Goal: Find specific page/section: Find specific page/section

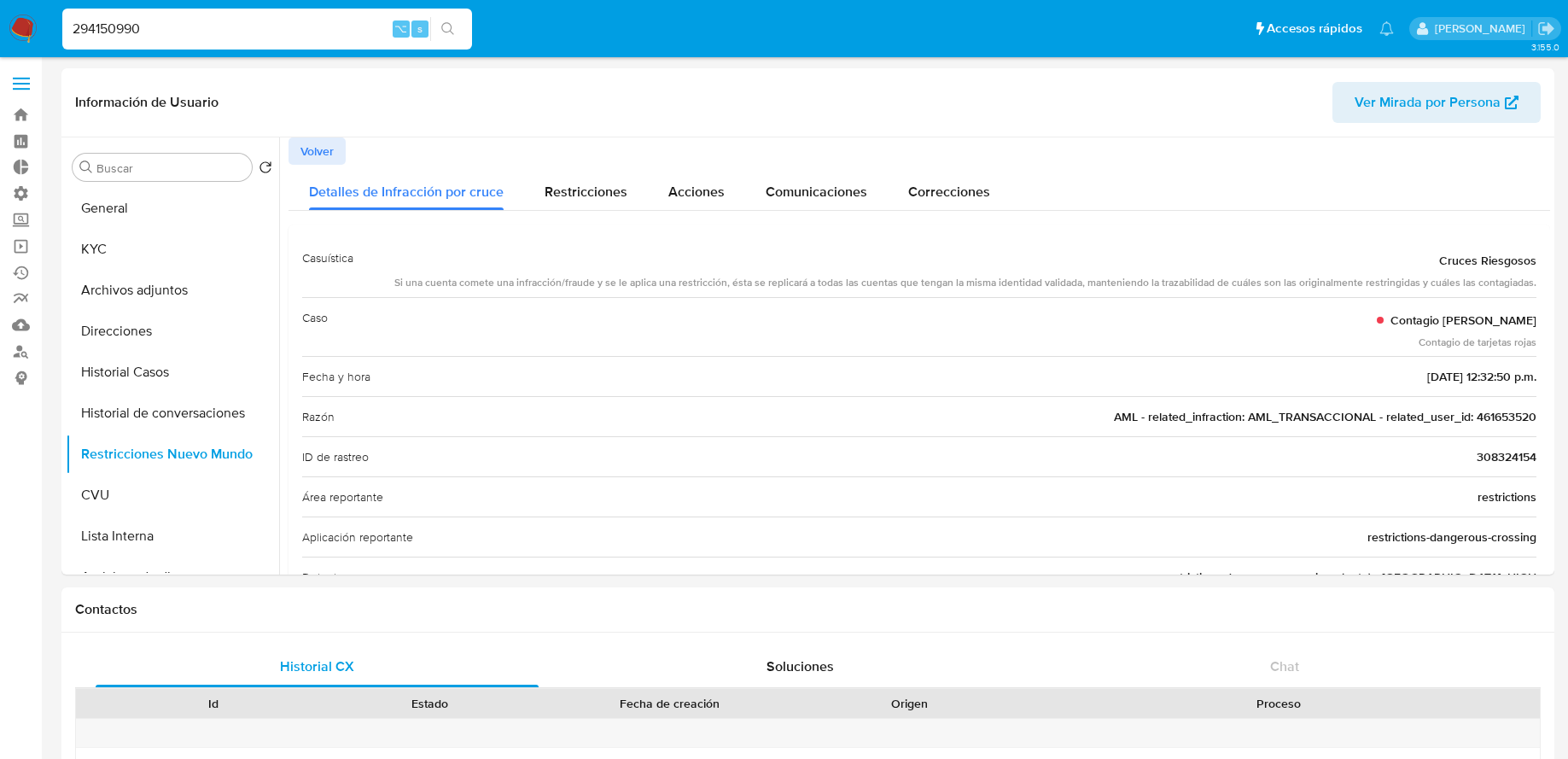
select select "10"
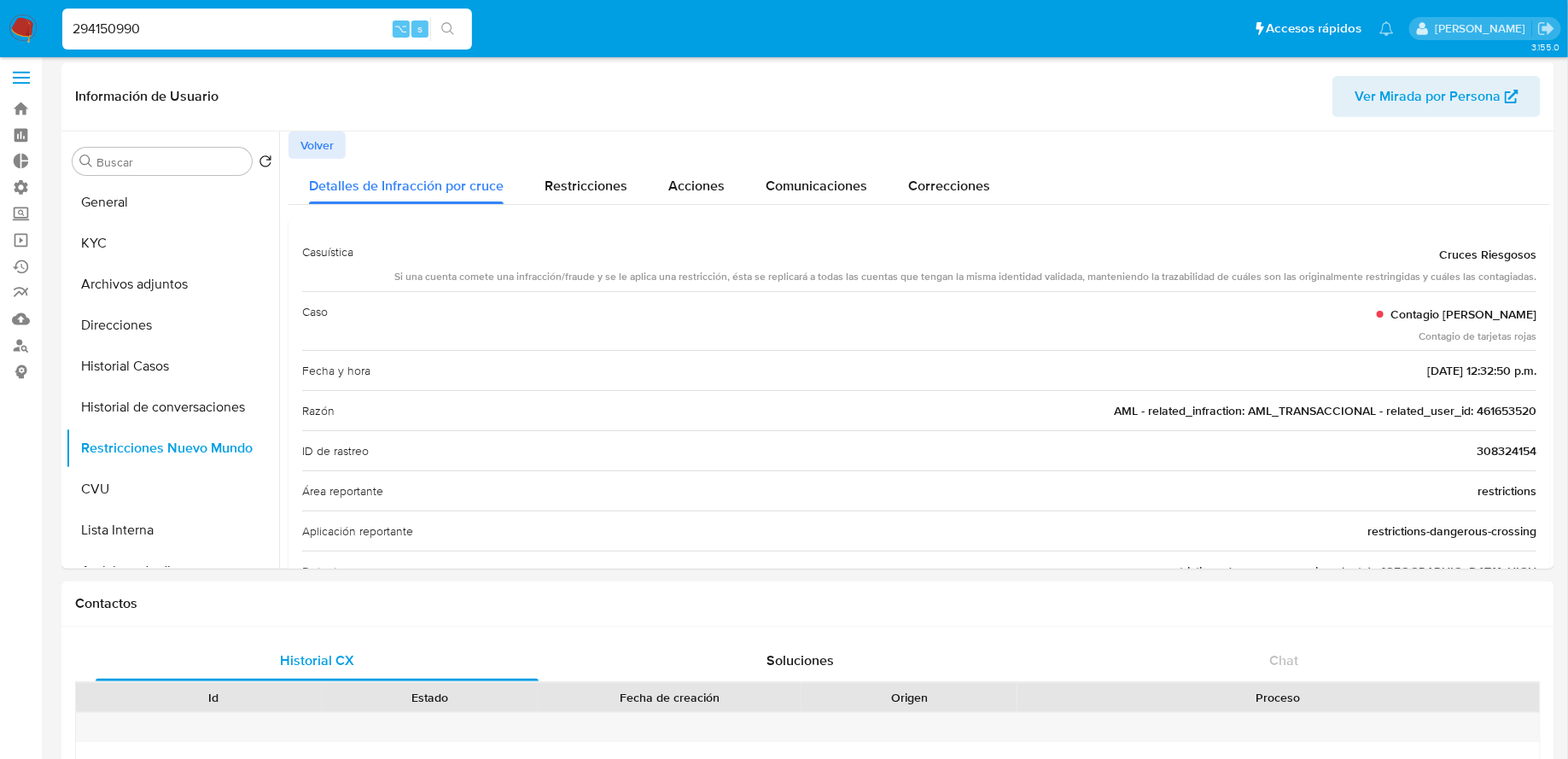
type input "294150990"
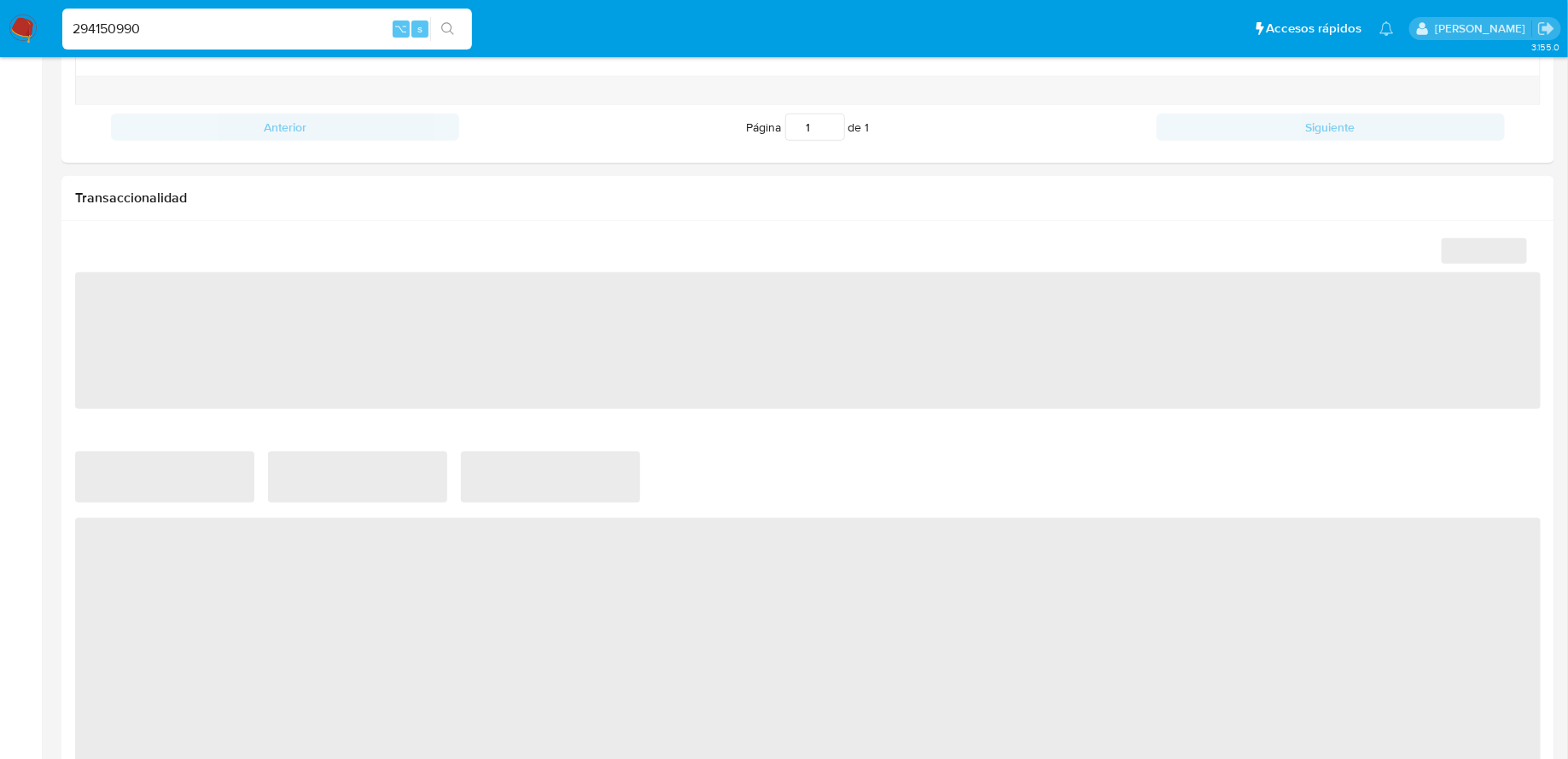
select select "10"
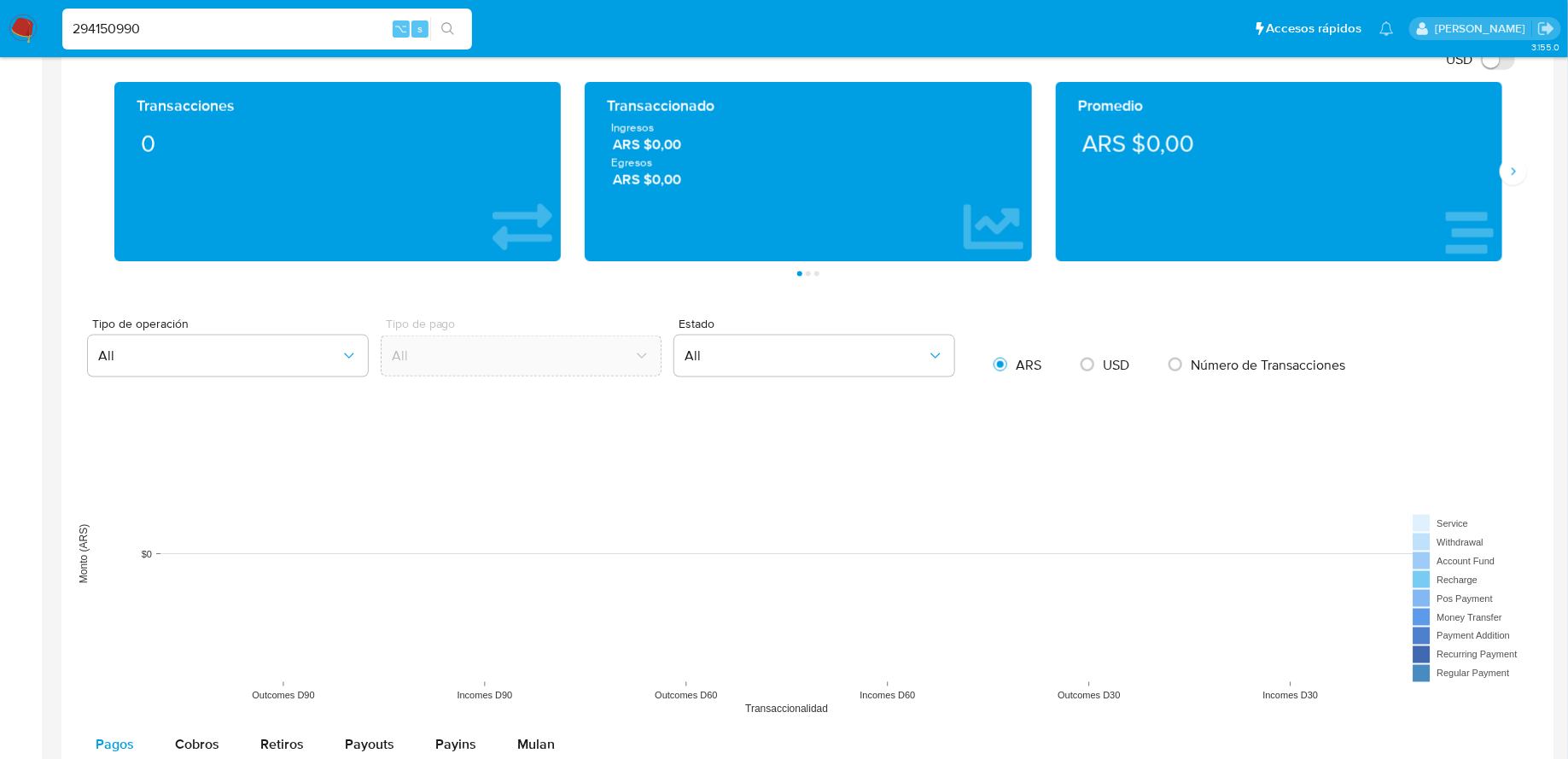
scroll to position [1196, 0]
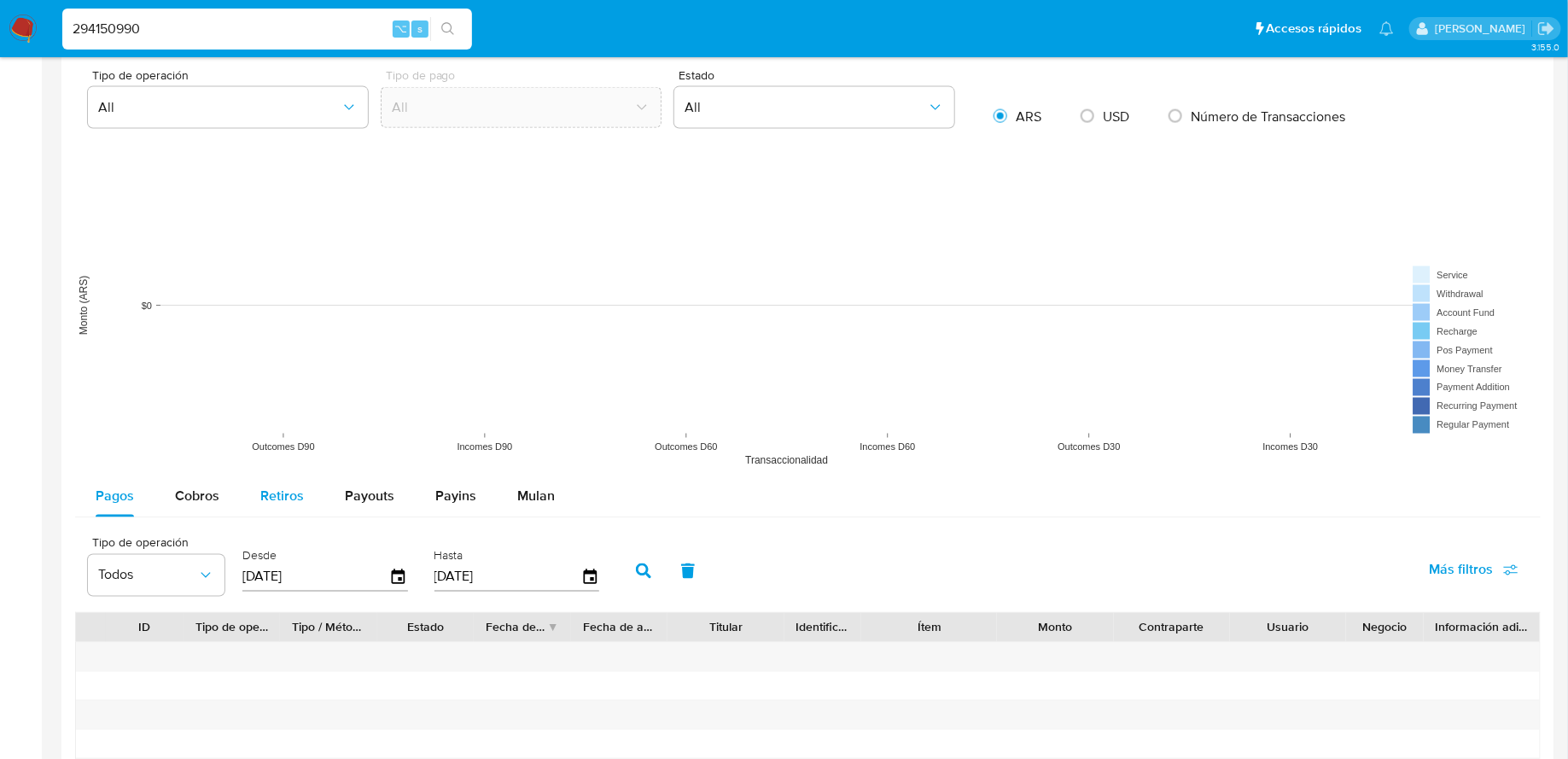
click at [262, 504] on div "Retiros" at bounding box center [282, 497] width 44 height 41
select select "10"
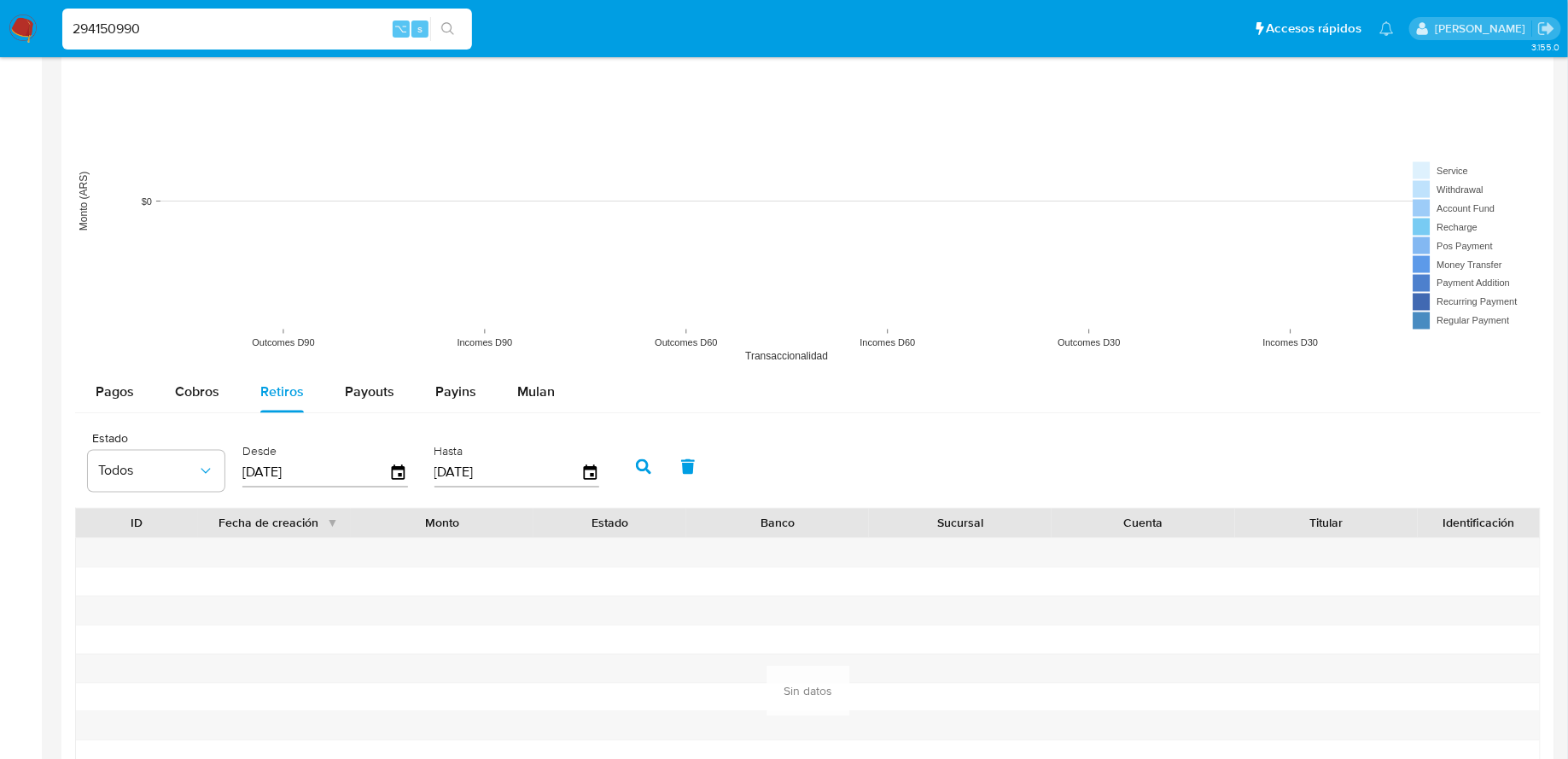
scroll to position [1362, 0]
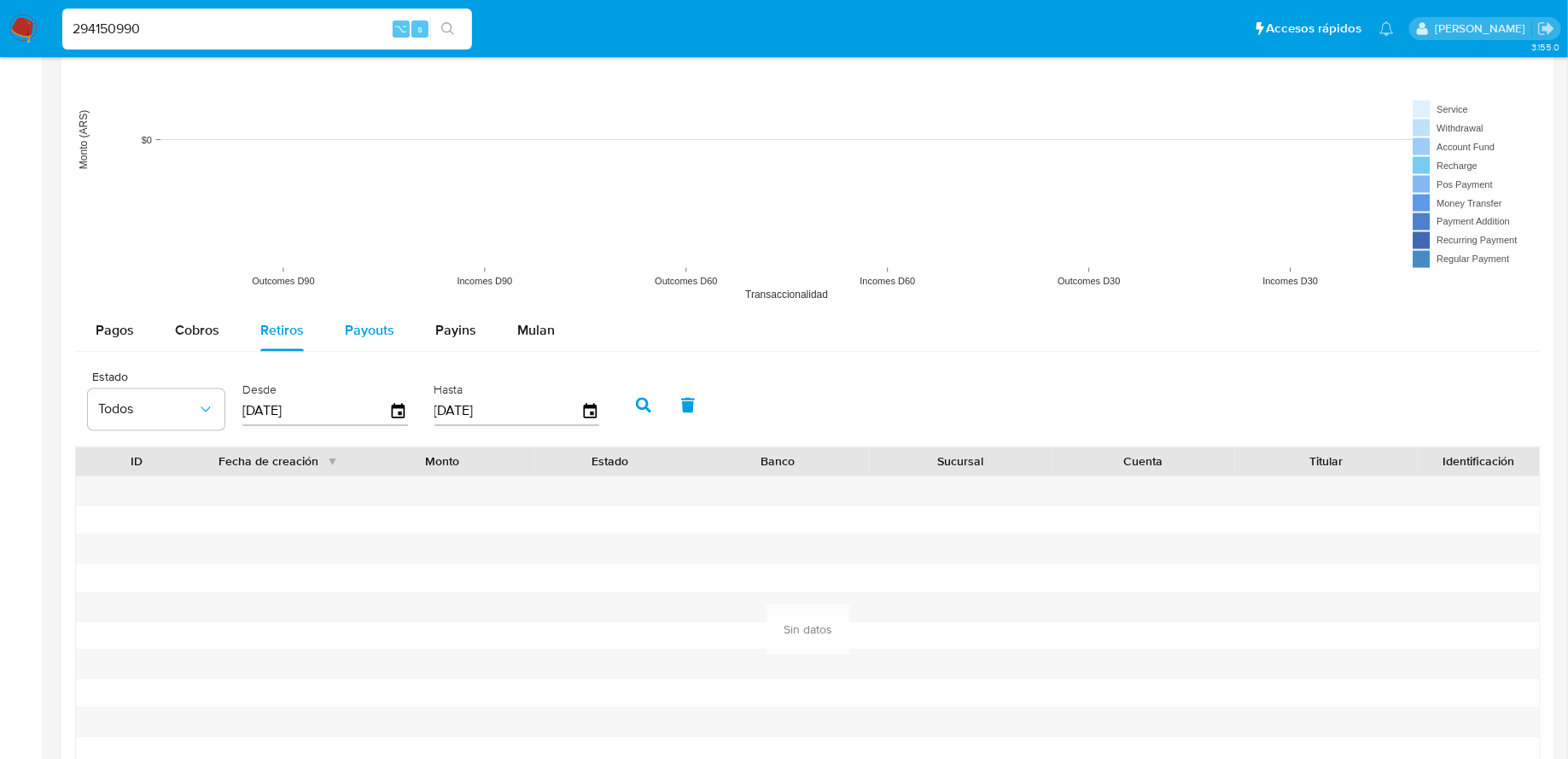
click at [345, 324] on span "Payouts" at bounding box center [369, 331] width 50 height 19
select select "10"
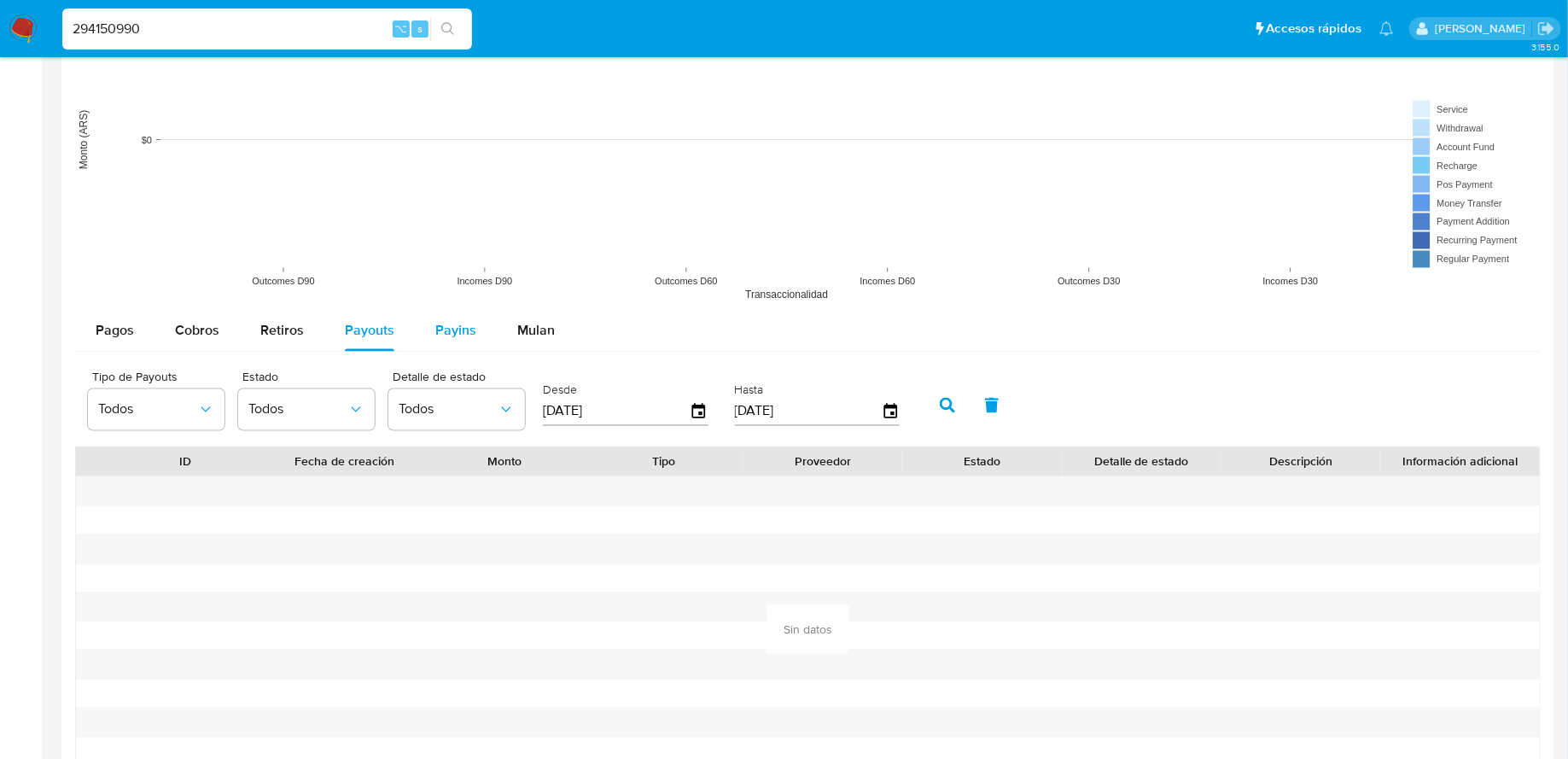
click at [466, 324] on span "Payins" at bounding box center [455, 331] width 41 height 19
select select "10"
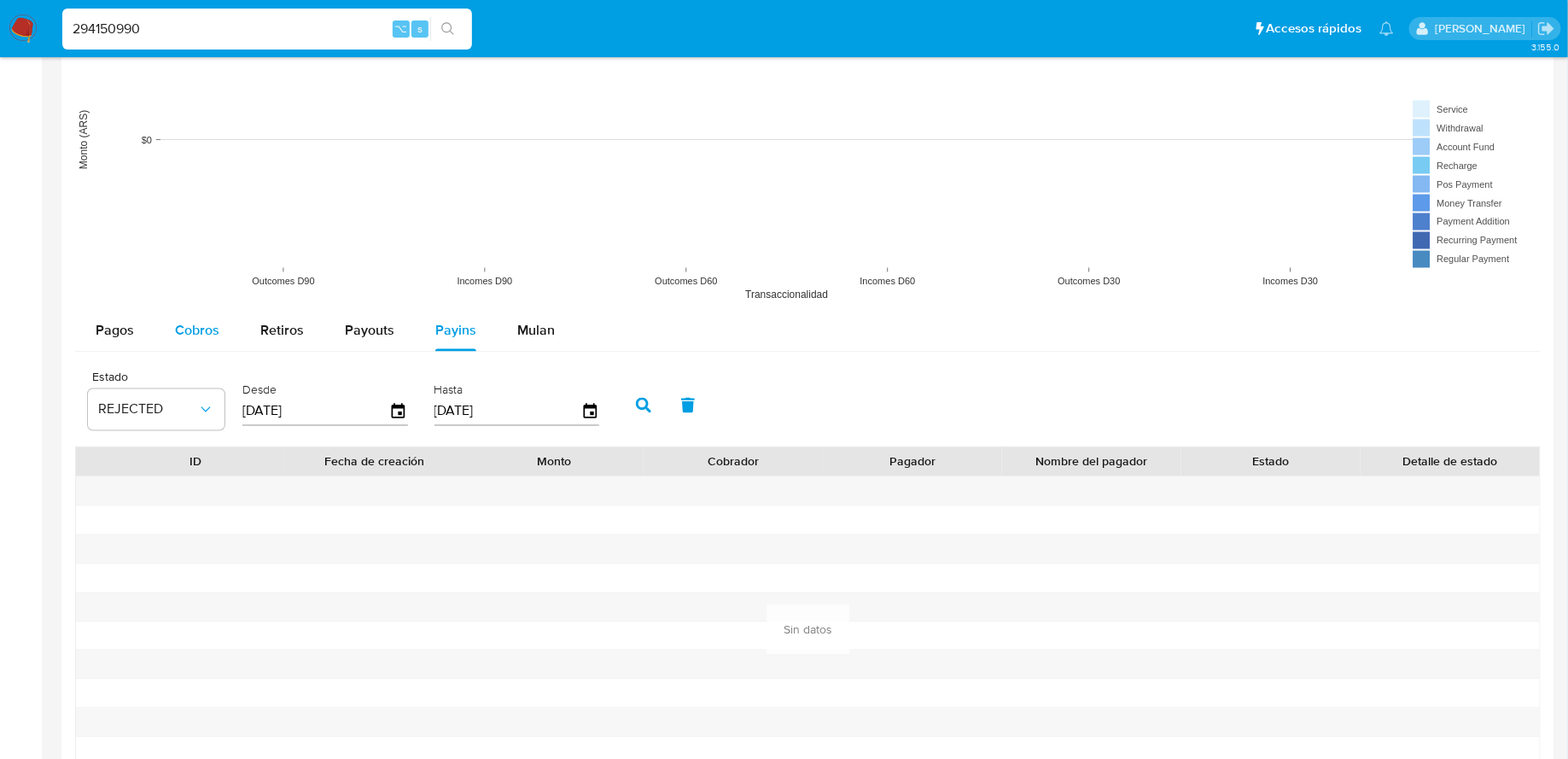
click at [217, 322] on span "Cobros" at bounding box center [197, 331] width 45 height 19
select select "10"
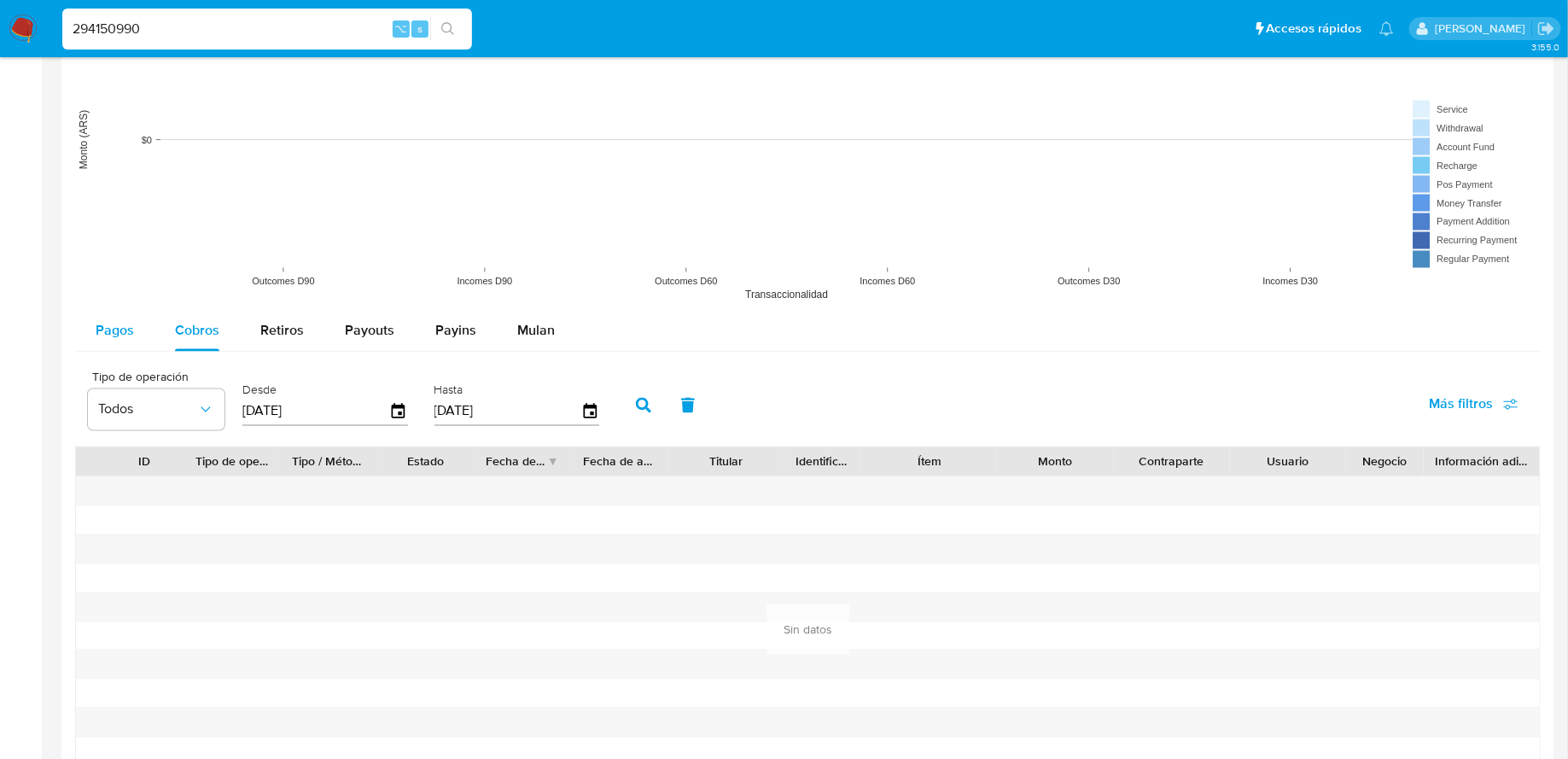
click at [116, 323] on span "Pagos" at bounding box center [115, 331] width 39 height 19
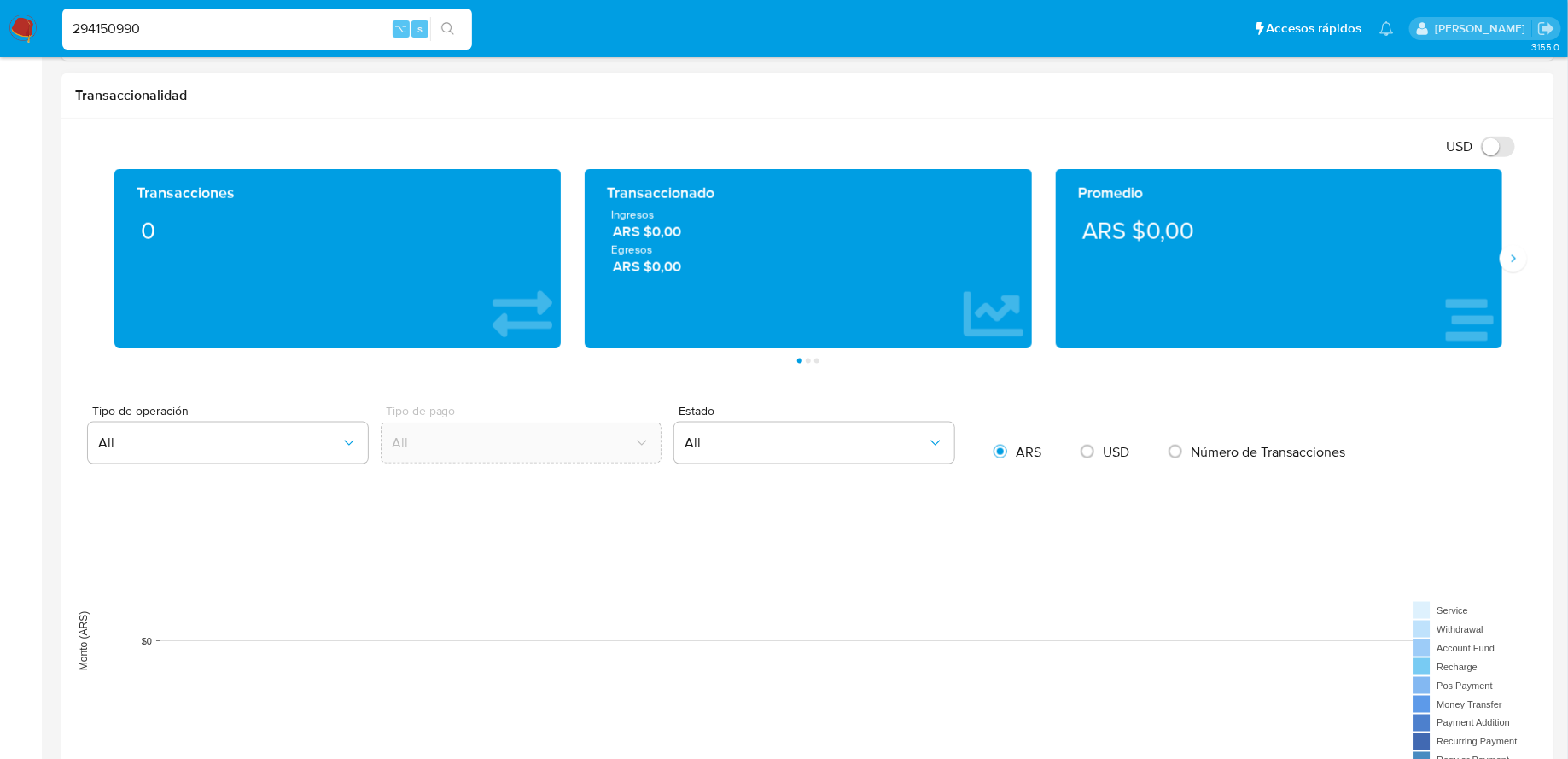
scroll to position [700, 0]
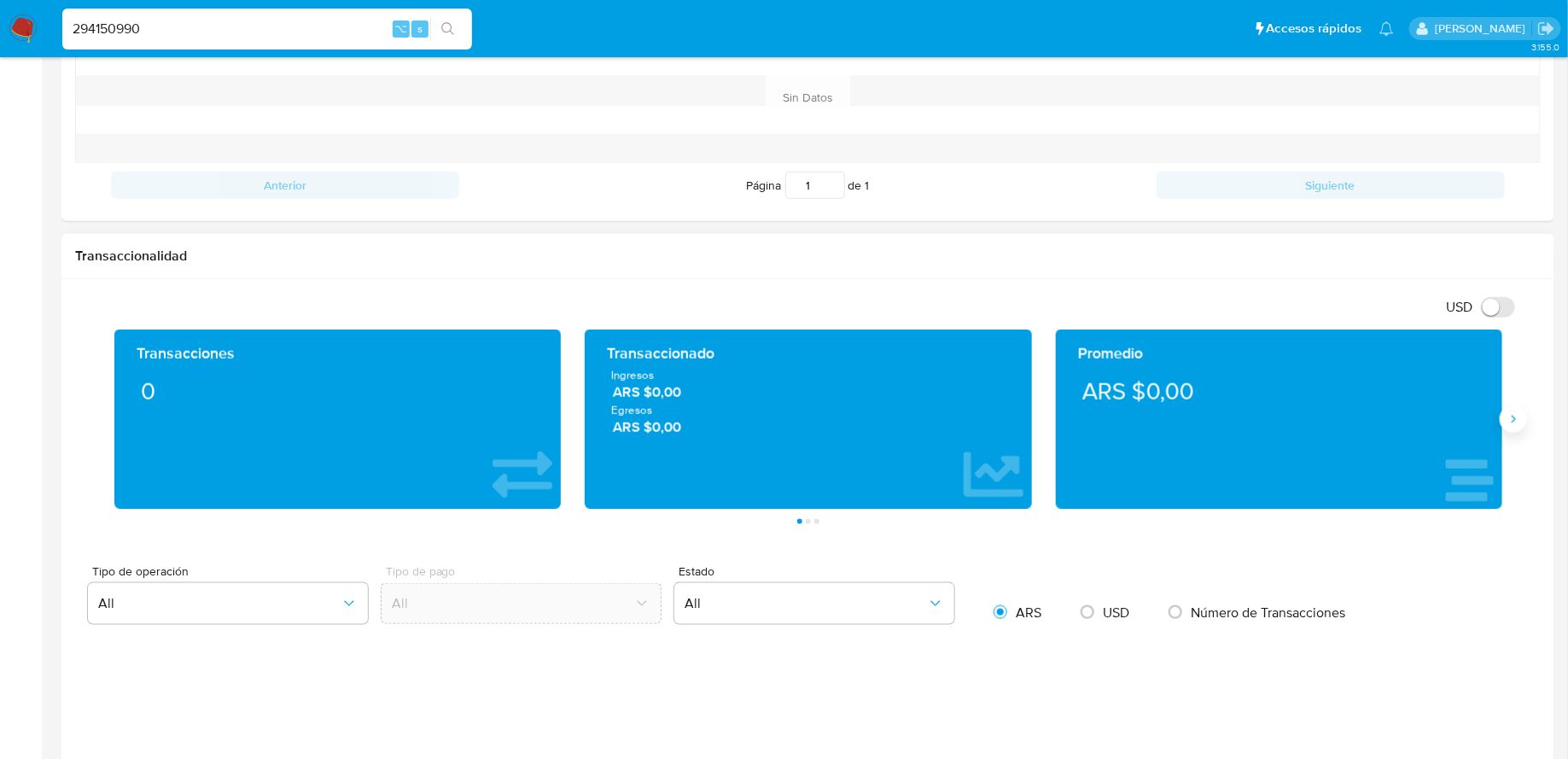
click at [1512, 428] on button "Siguiente" at bounding box center [1514, 419] width 27 height 27
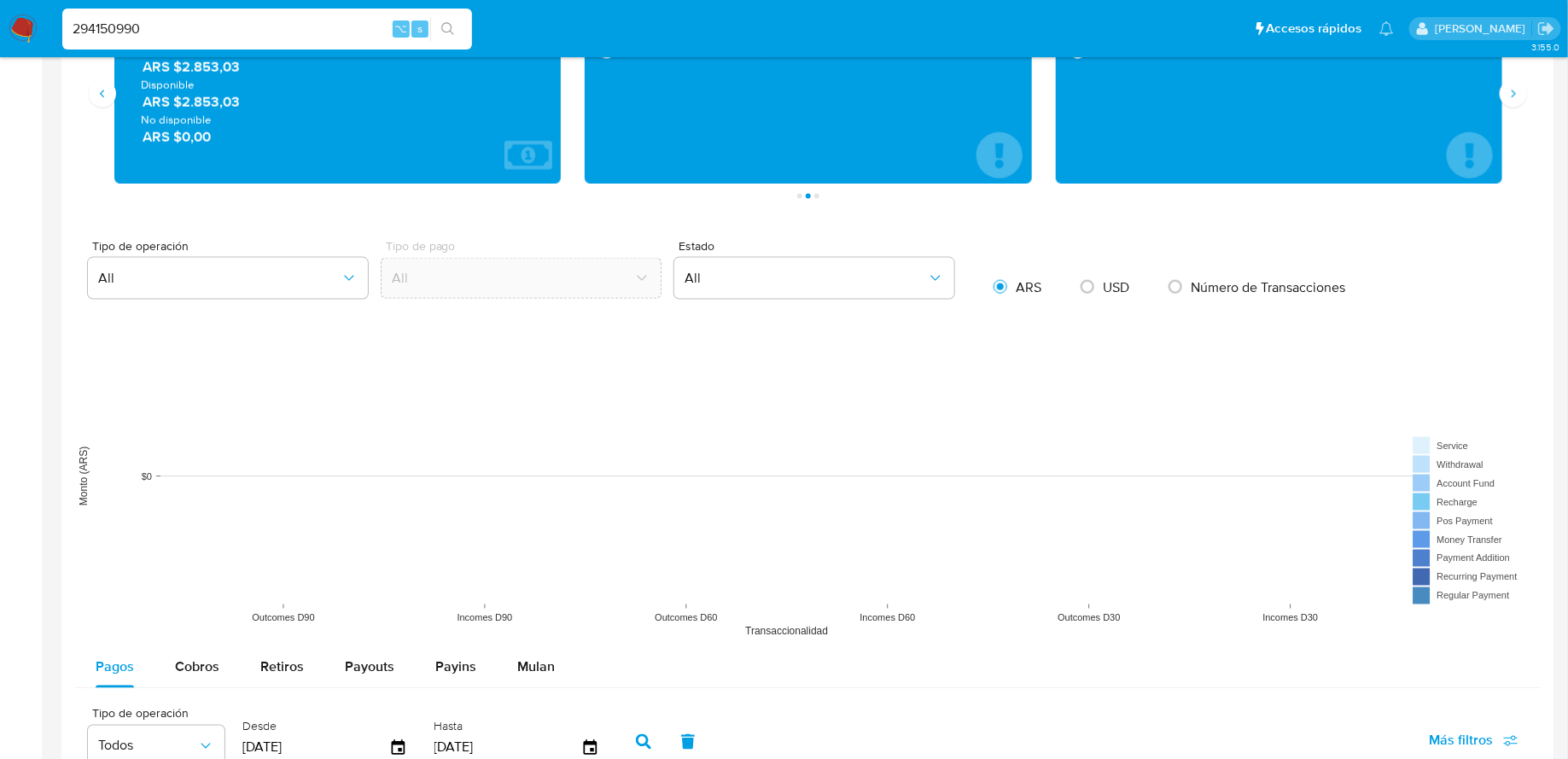
scroll to position [1482, 0]
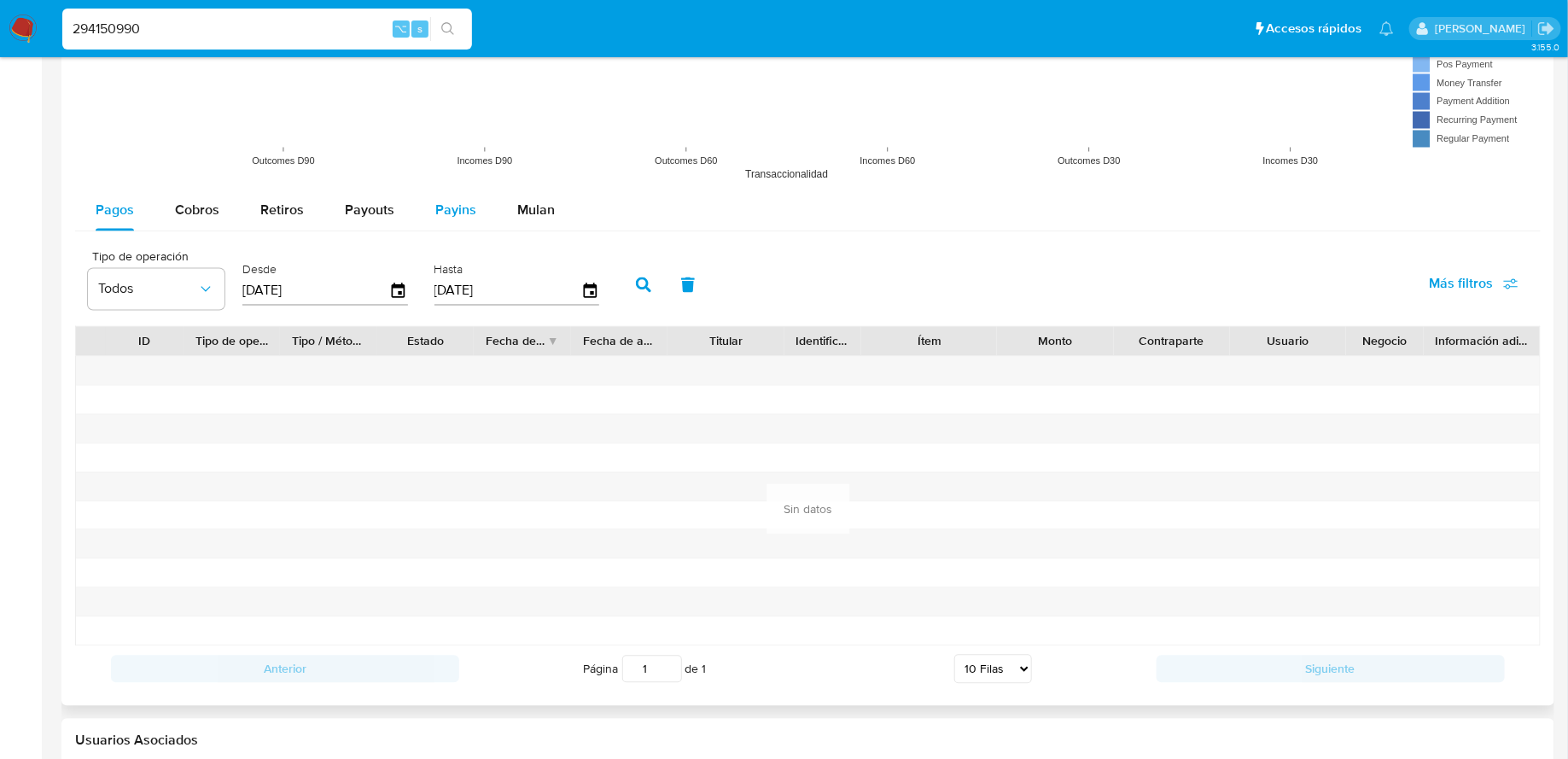
click at [444, 201] on span "Payins" at bounding box center [455, 211] width 41 height 19
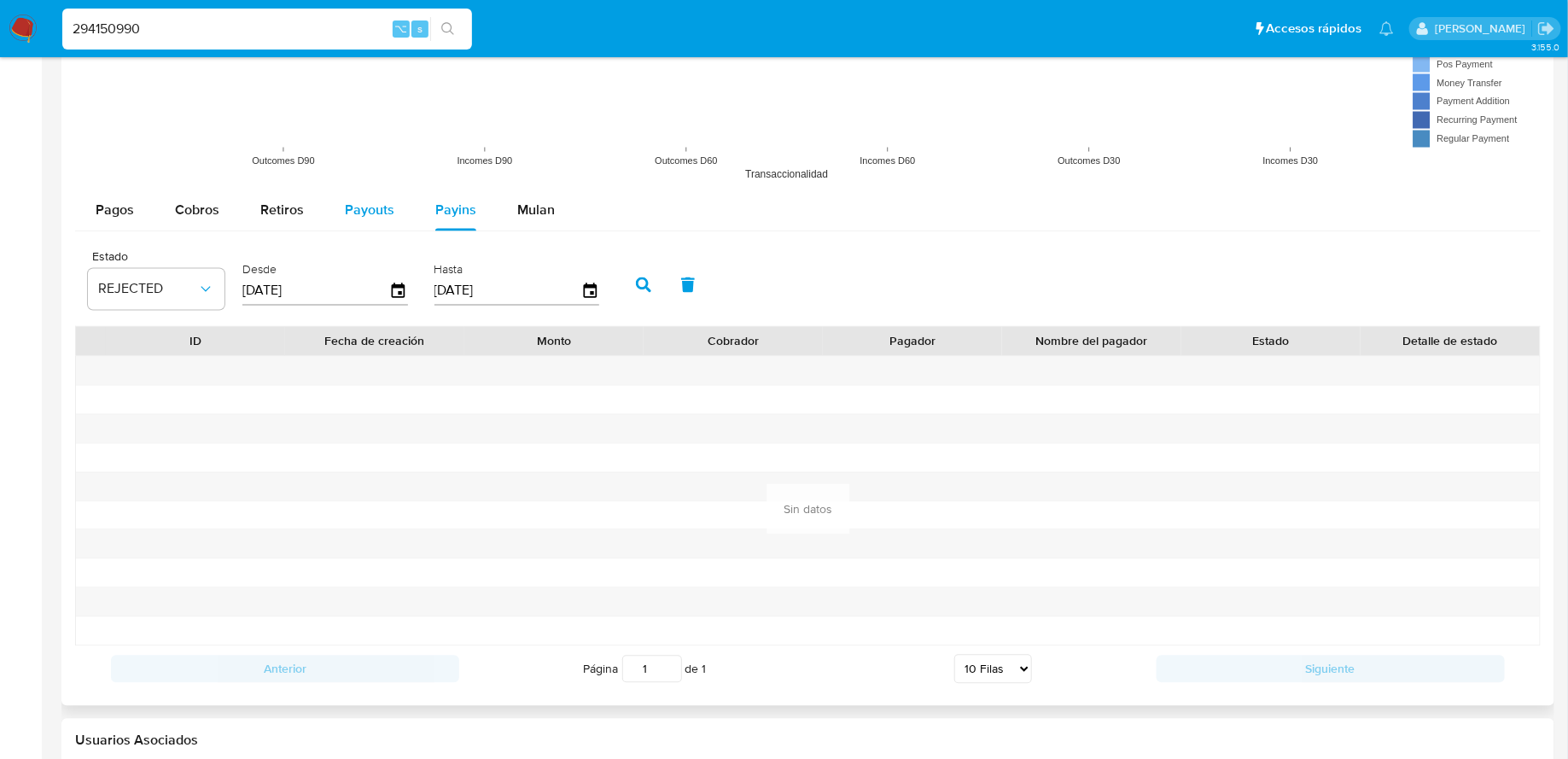
click at [359, 201] on span "Payouts" at bounding box center [369, 211] width 50 height 19
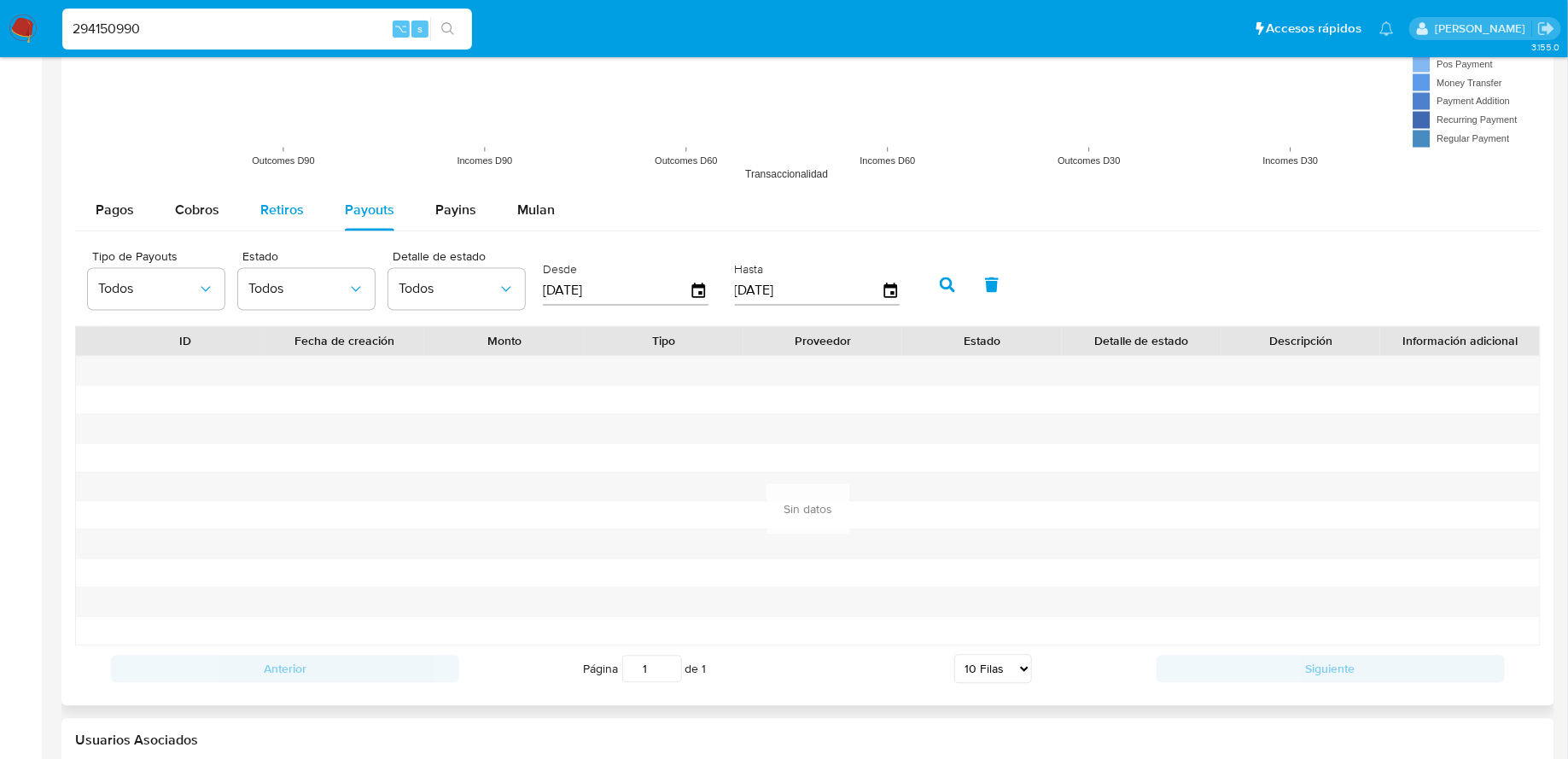
click at [294, 211] on span "Retiros" at bounding box center [282, 211] width 44 height 19
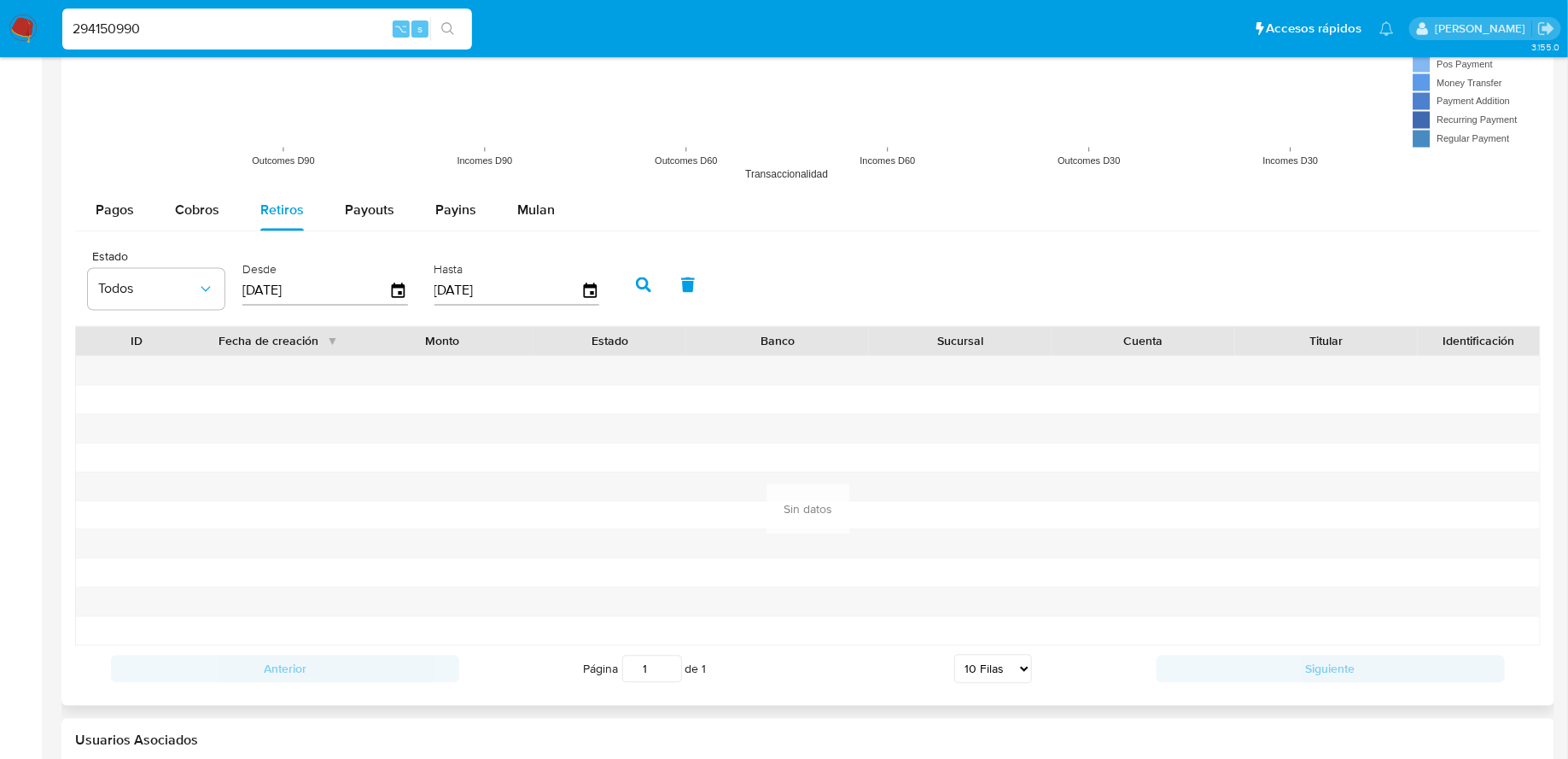
scroll to position [0, 0]
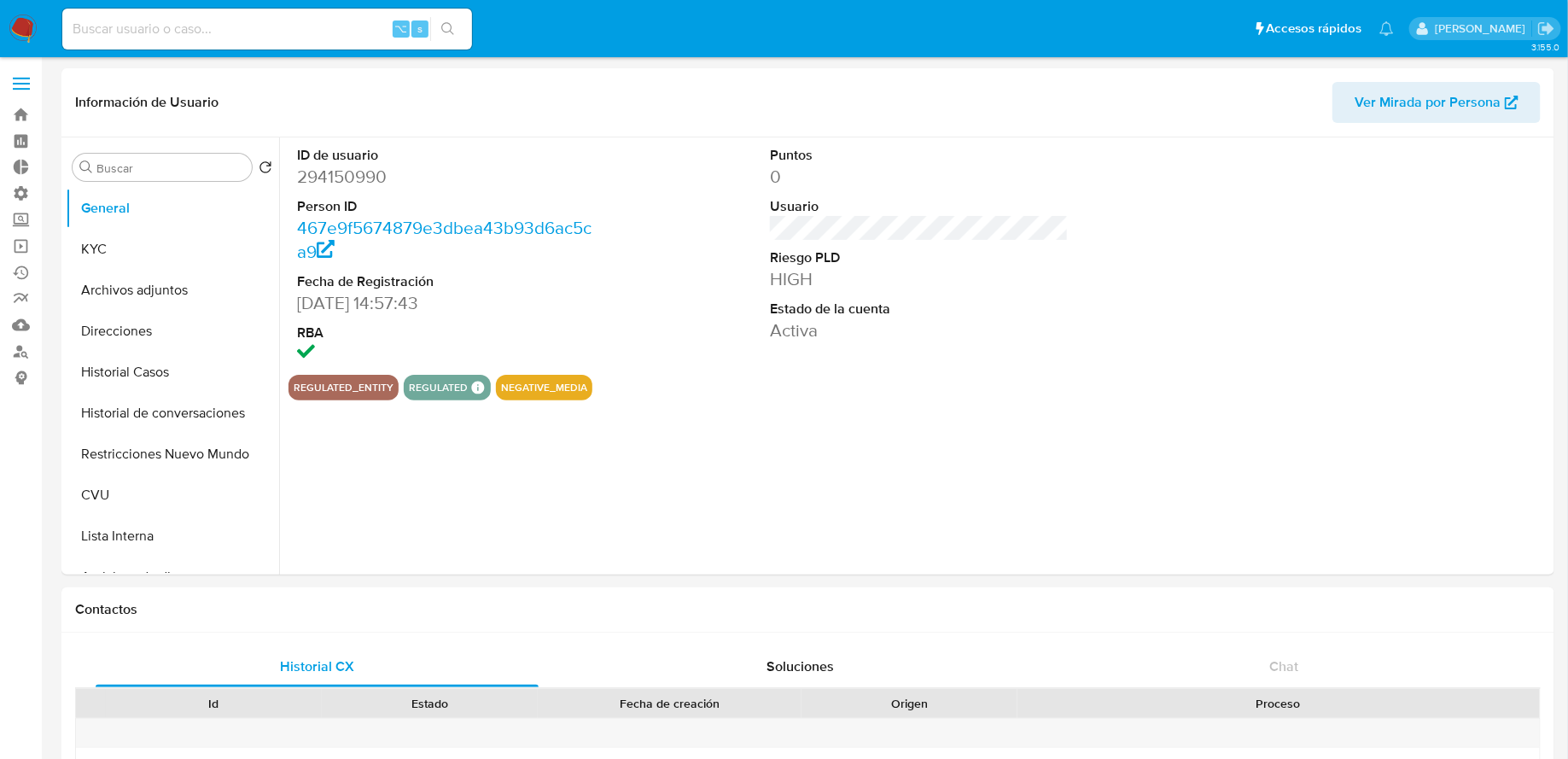
select select "10"
click at [157, 266] on button "KYC" at bounding box center [166, 249] width 200 height 41
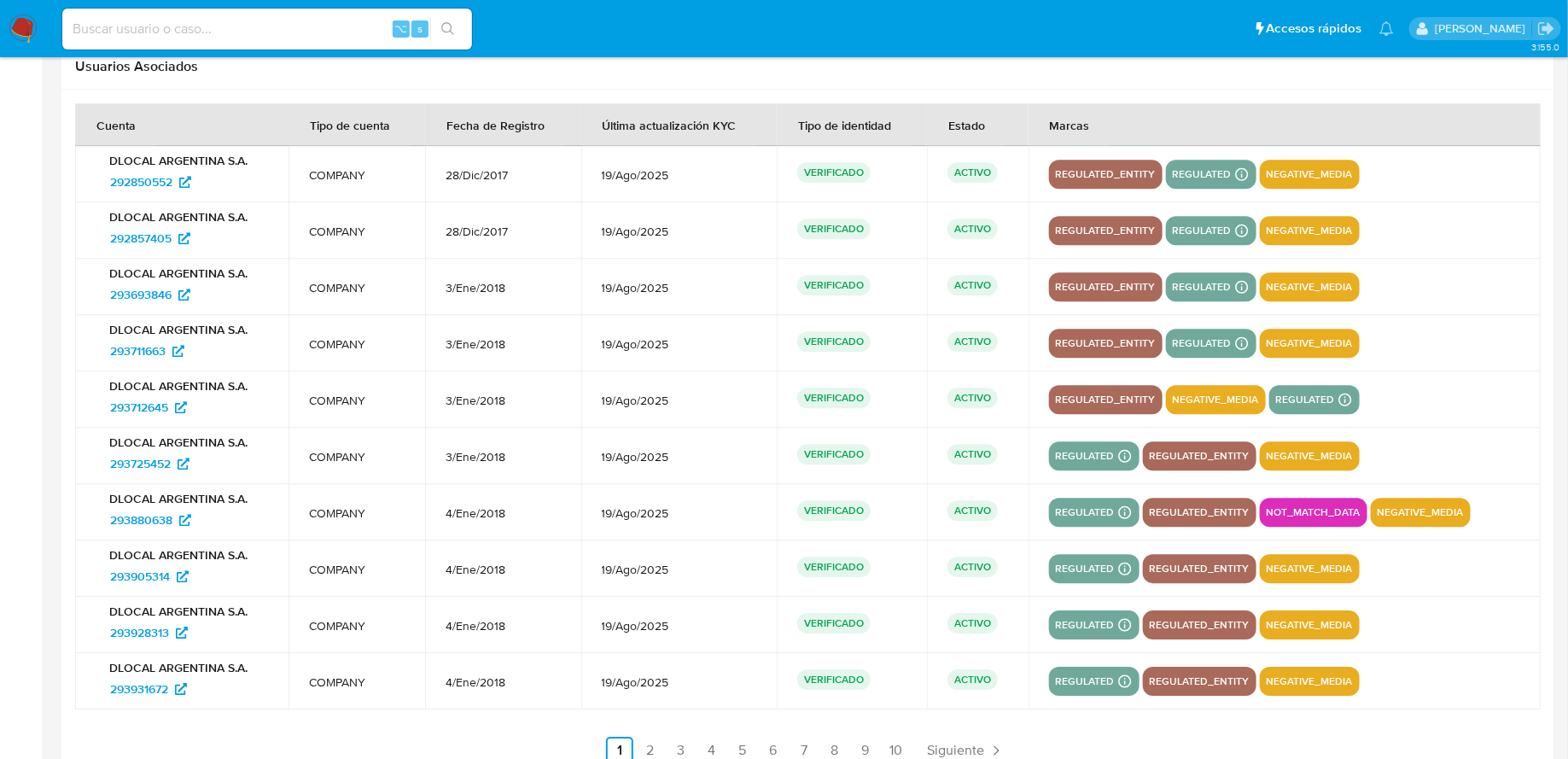
scroll to position [2190, 0]
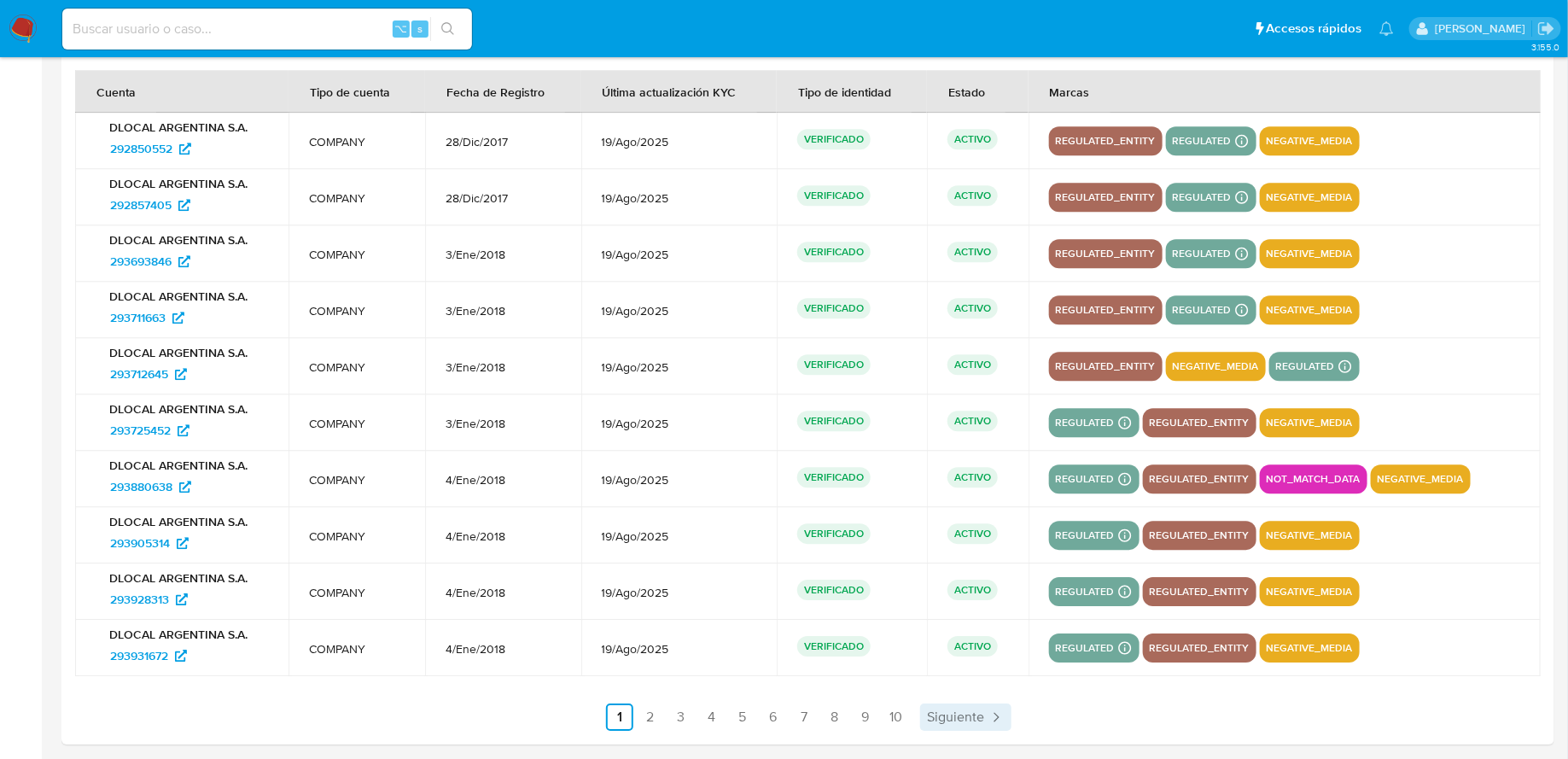
click at [975, 710] on span "Siguiente" at bounding box center [955, 717] width 57 height 14
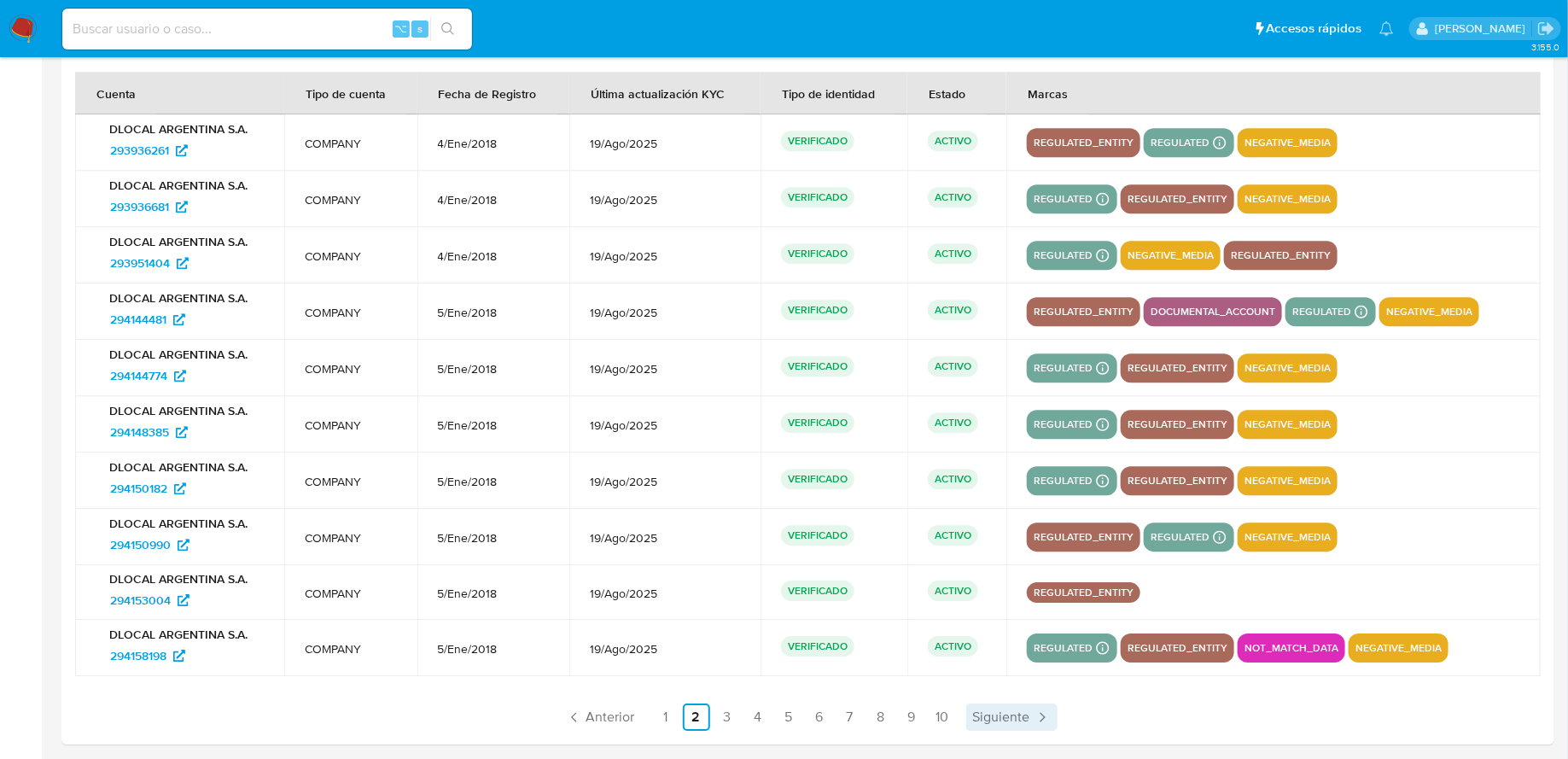
click at [1009, 712] on span "Siguiente" at bounding box center [1002, 717] width 57 height 14
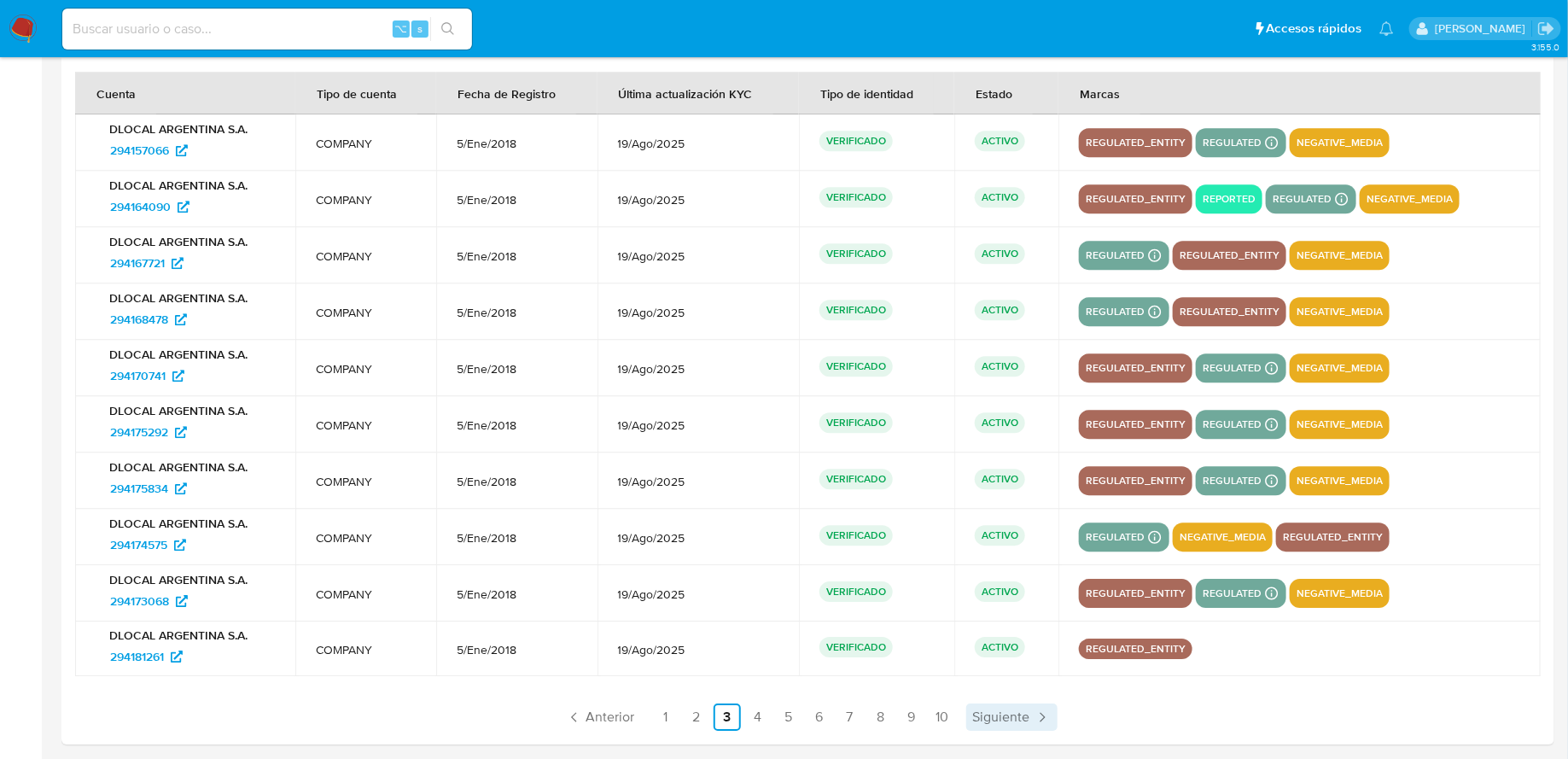
click at [1009, 712] on span "Siguiente" at bounding box center [1002, 717] width 57 height 14
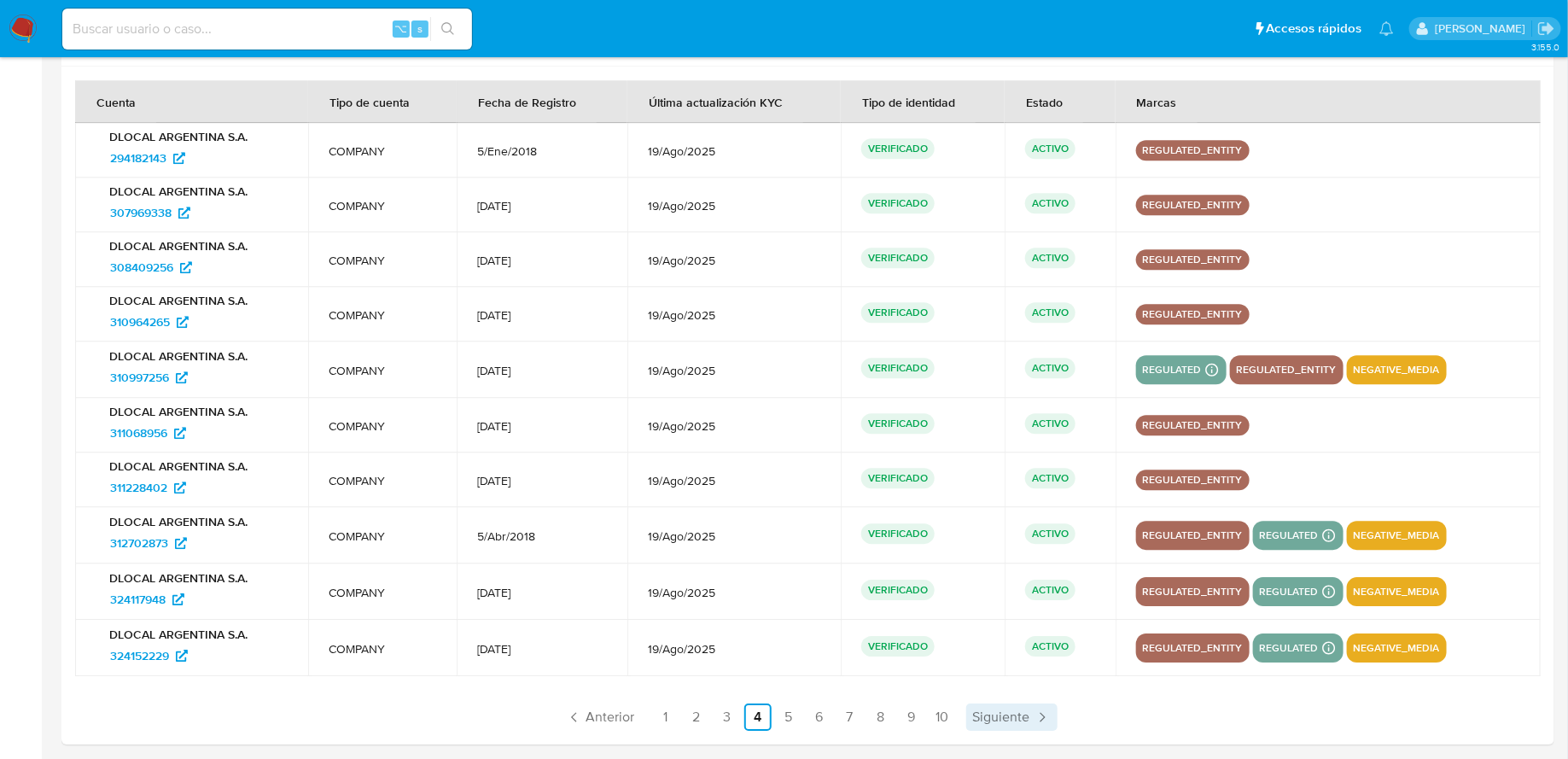
click at [1009, 712] on span "Siguiente" at bounding box center [1002, 717] width 57 height 14
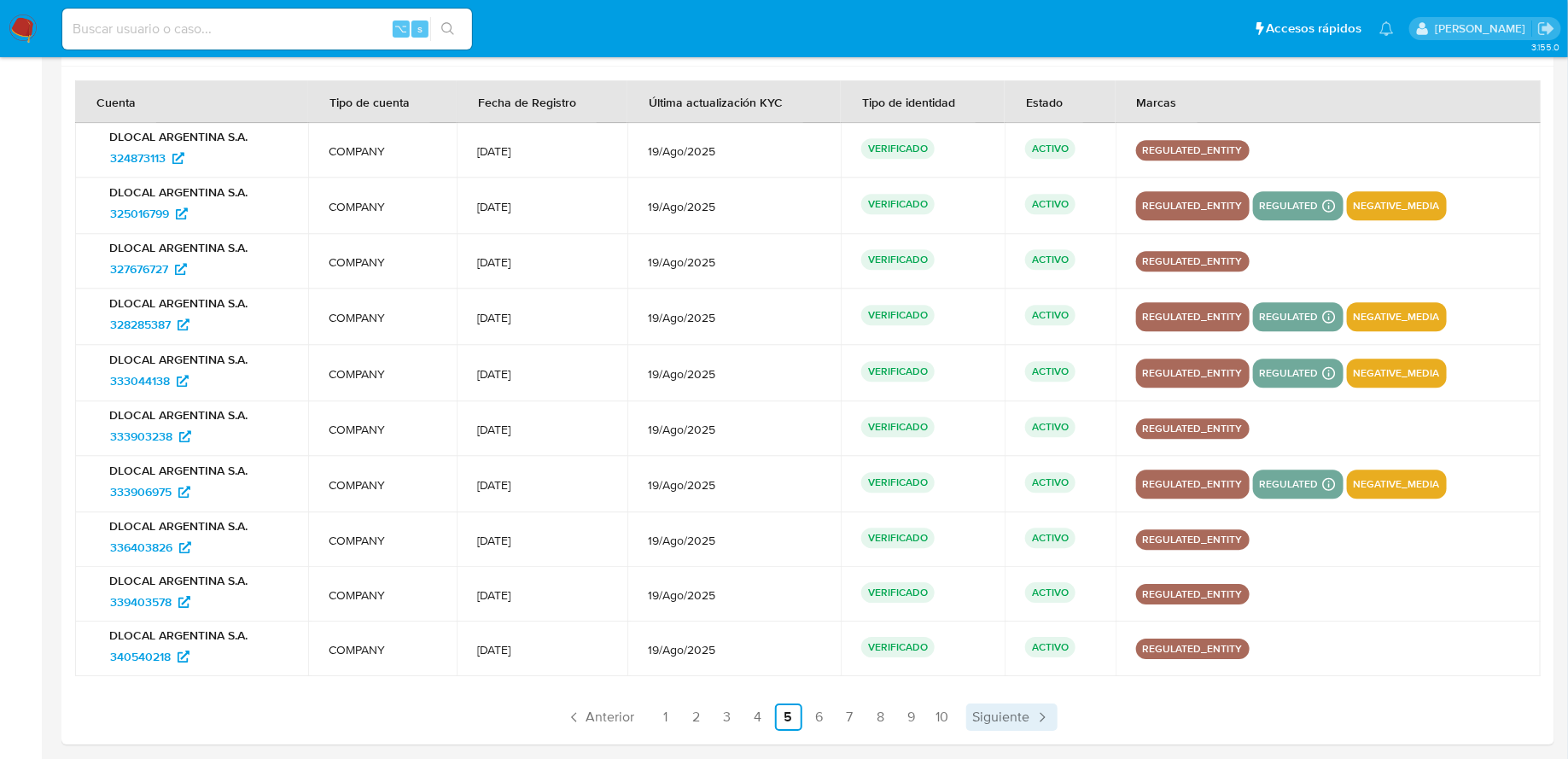
click at [1009, 712] on span "Siguiente" at bounding box center [1002, 717] width 57 height 14
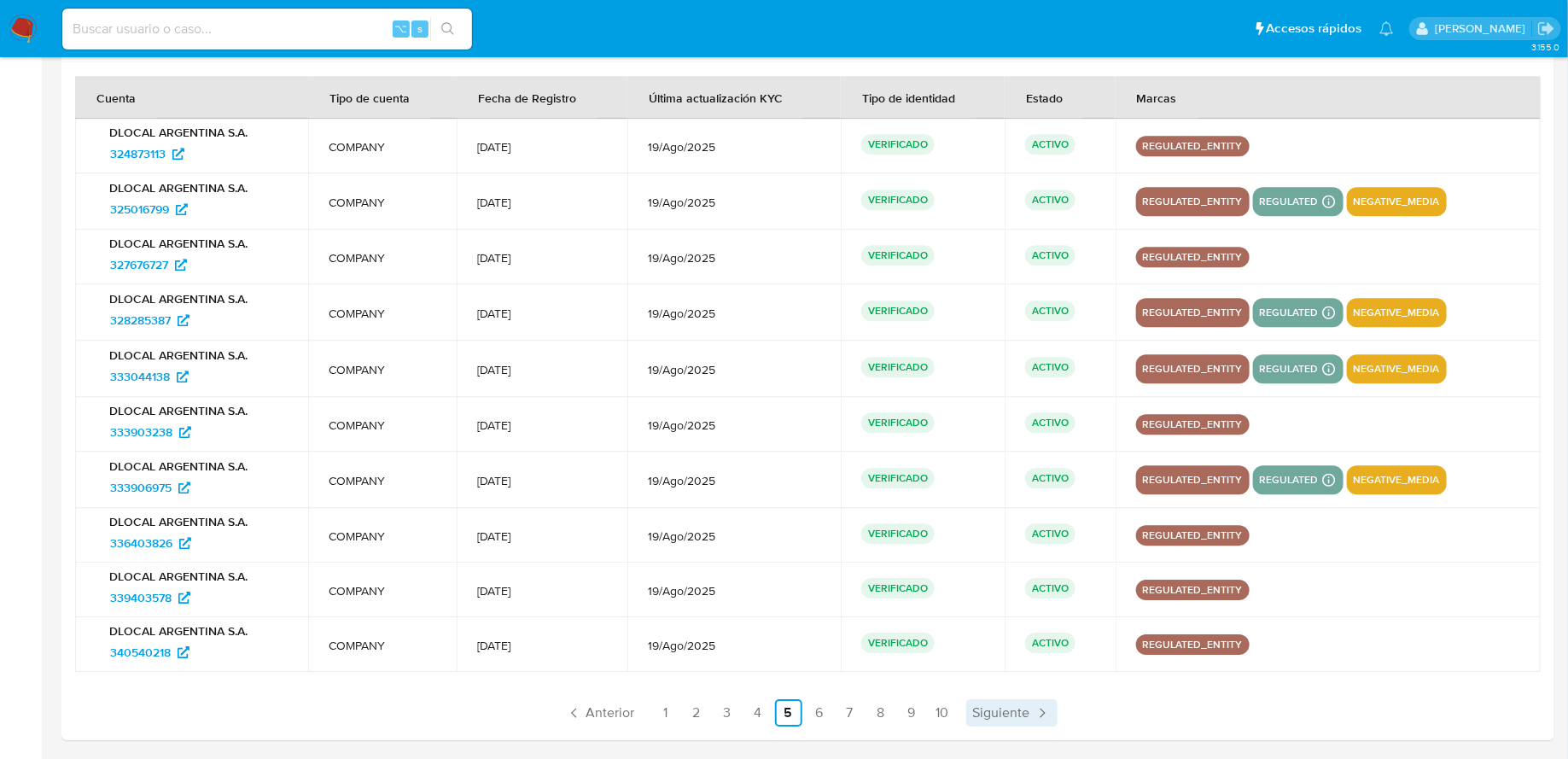
click at [1009, 712] on span "Siguiente" at bounding box center [1002, 712] width 57 height 14
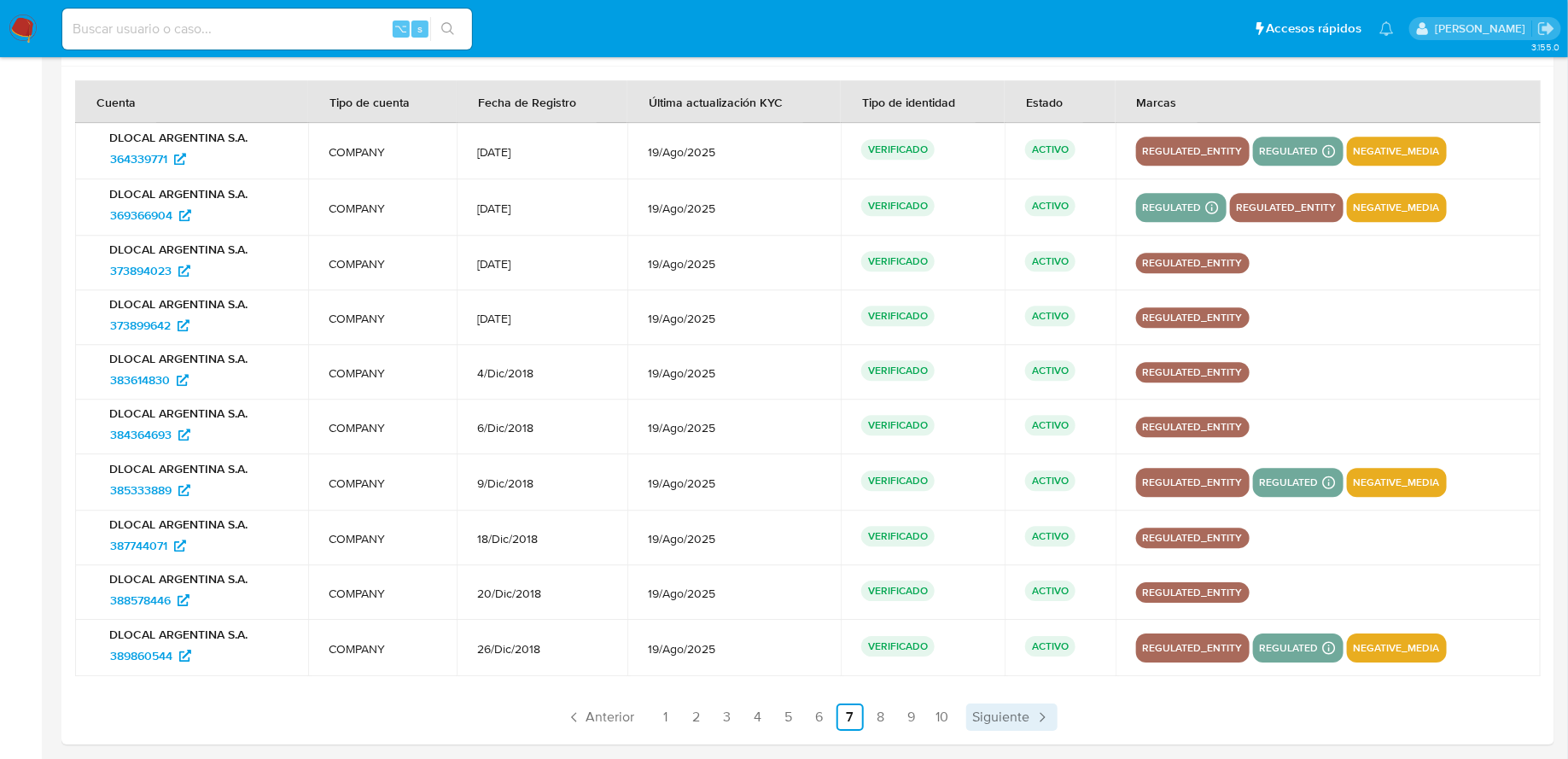
click at [1009, 712] on span "Siguiente" at bounding box center [1002, 717] width 57 height 14
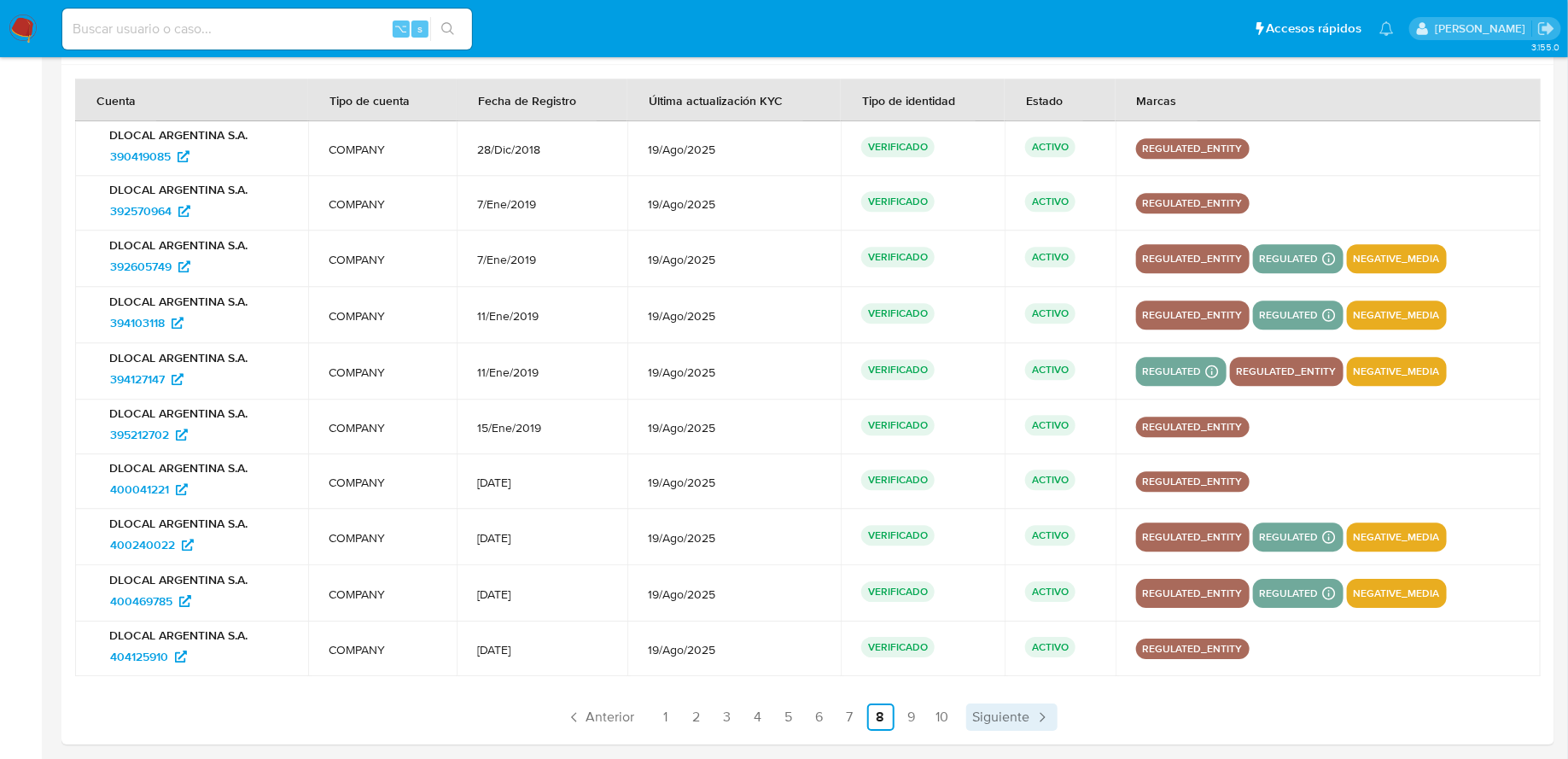
click at [1009, 712] on span "Siguiente" at bounding box center [1002, 717] width 57 height 14
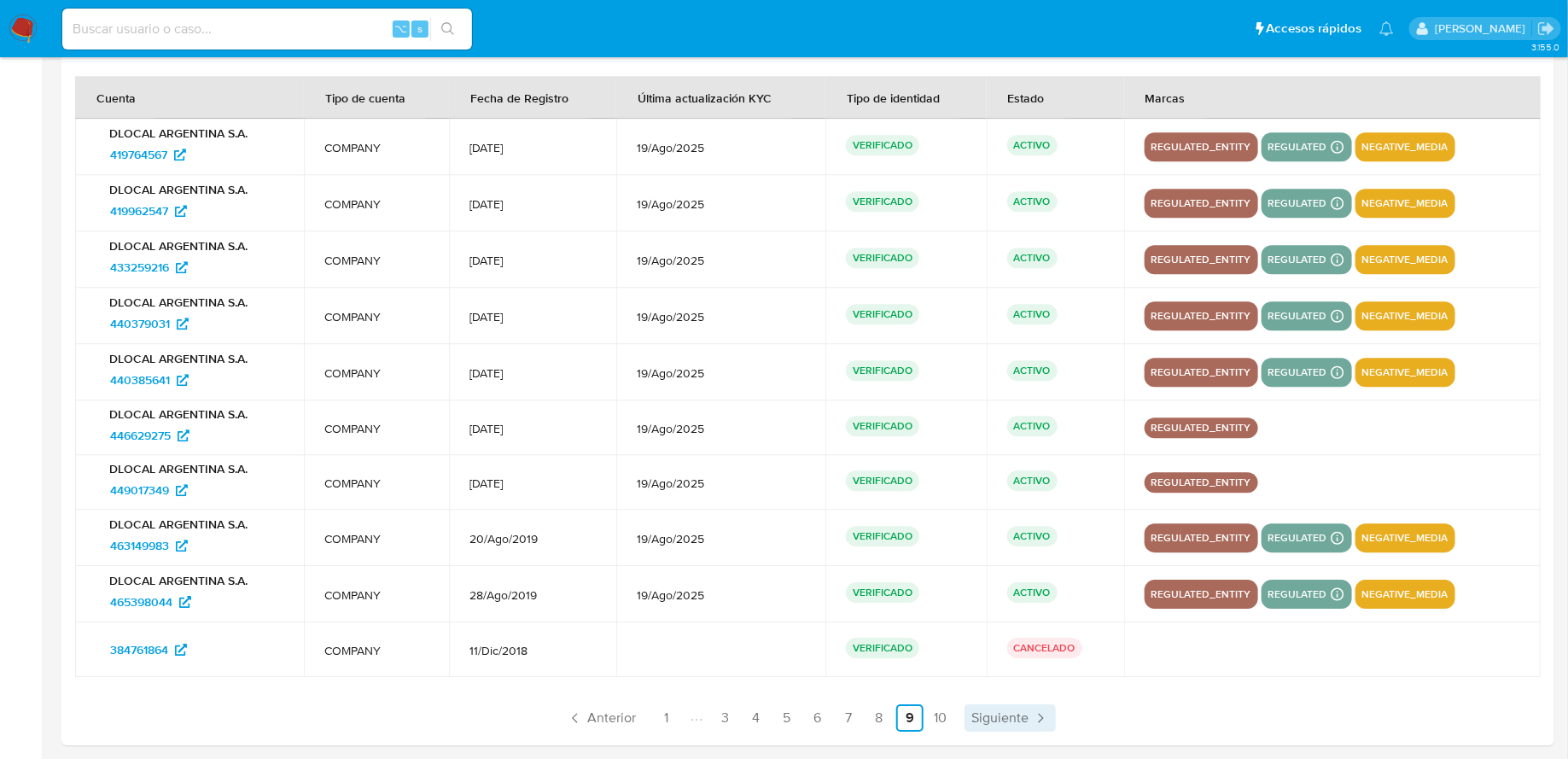
click at [1009, 712] on span "Siguiente" at bounding box center [1000, 718] width 57 height 14
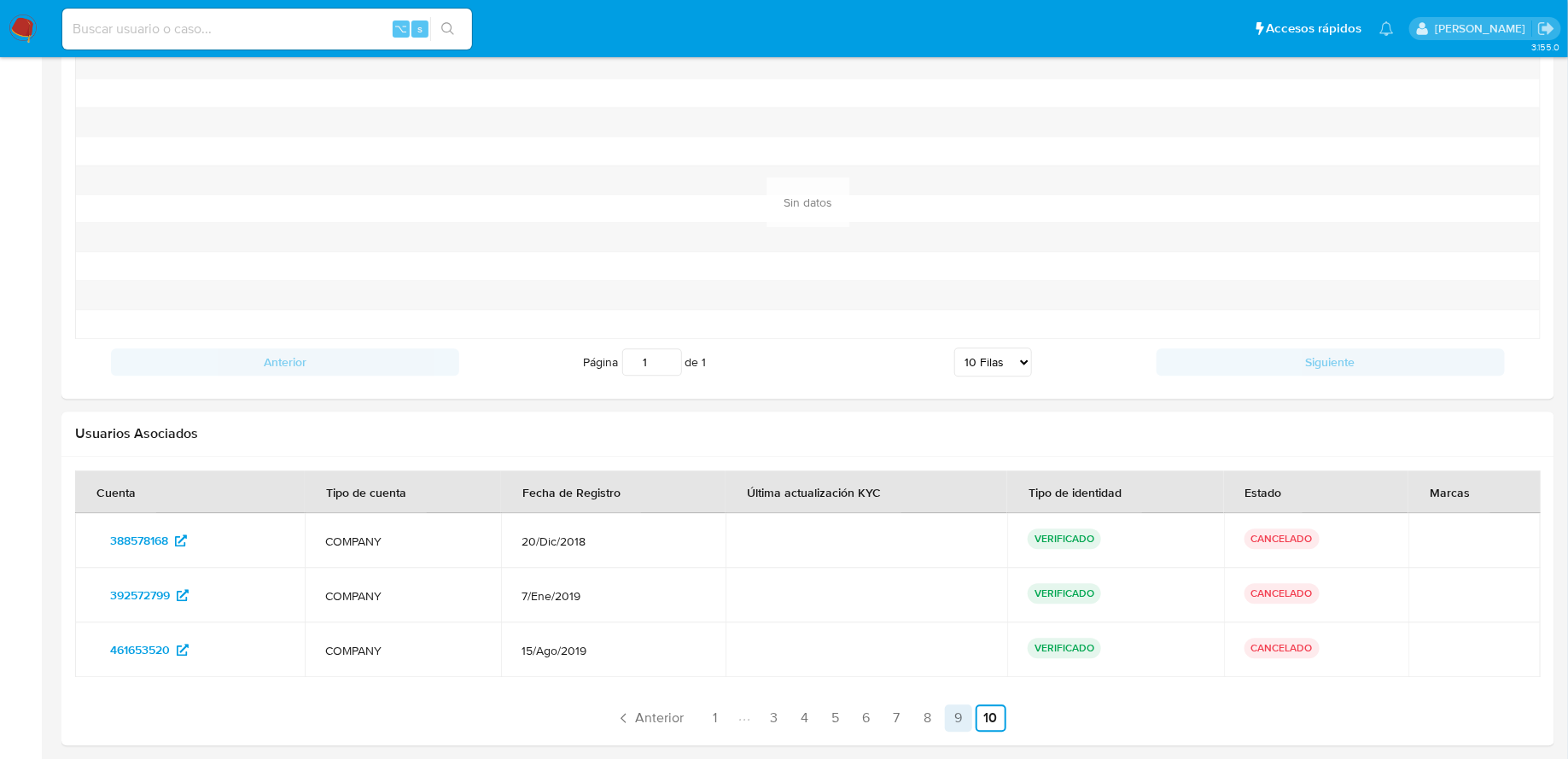
click at [959, 713] on link "9" at bounding box center [959, 718] width 27 height 27
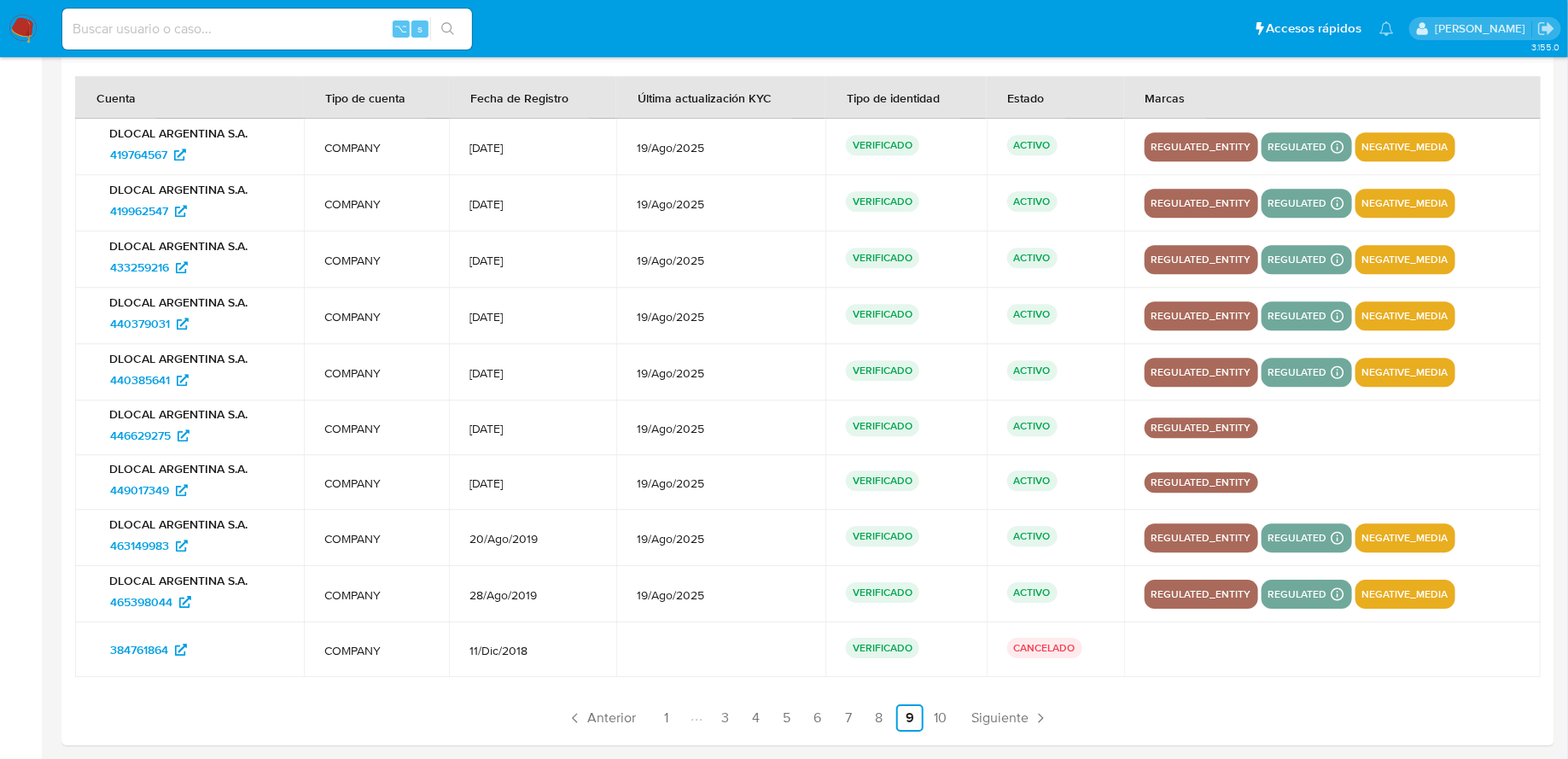
scroll to position [0, 0]
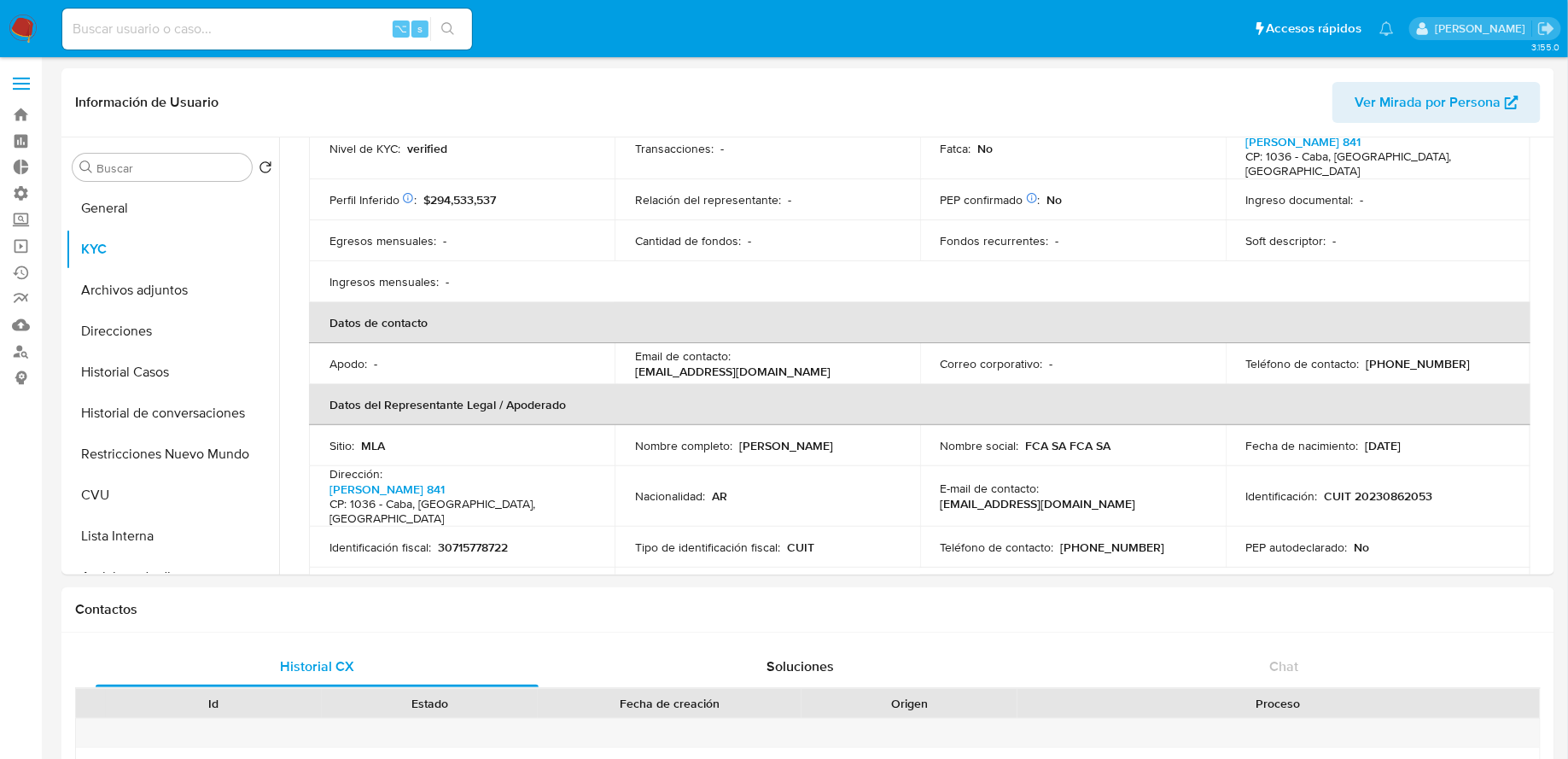
click at [225, 22] on input at bounding box center [267, 28] width 410 height 22
paste input "1002770893"
type input "1002770893"
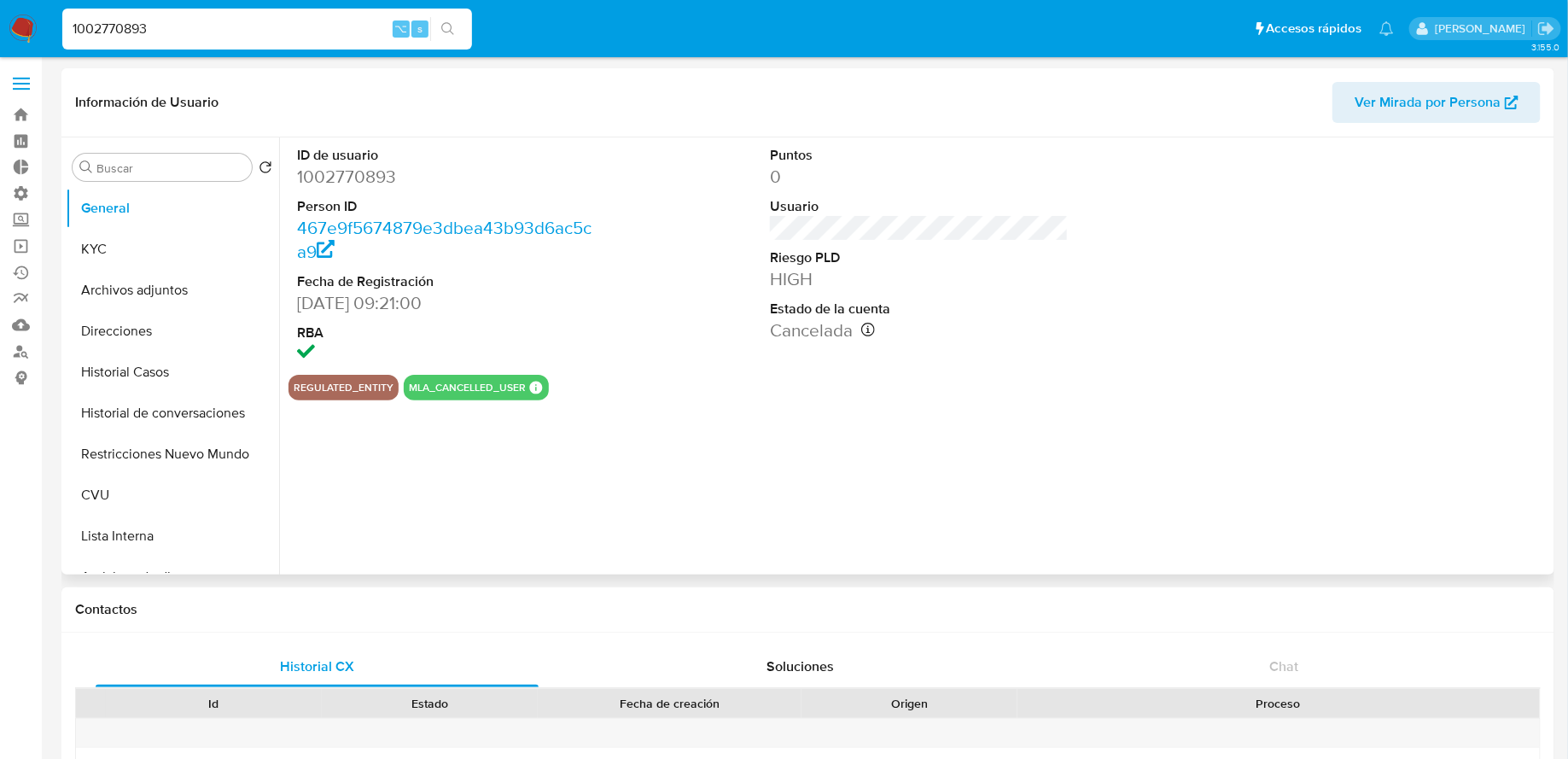
select select "10"
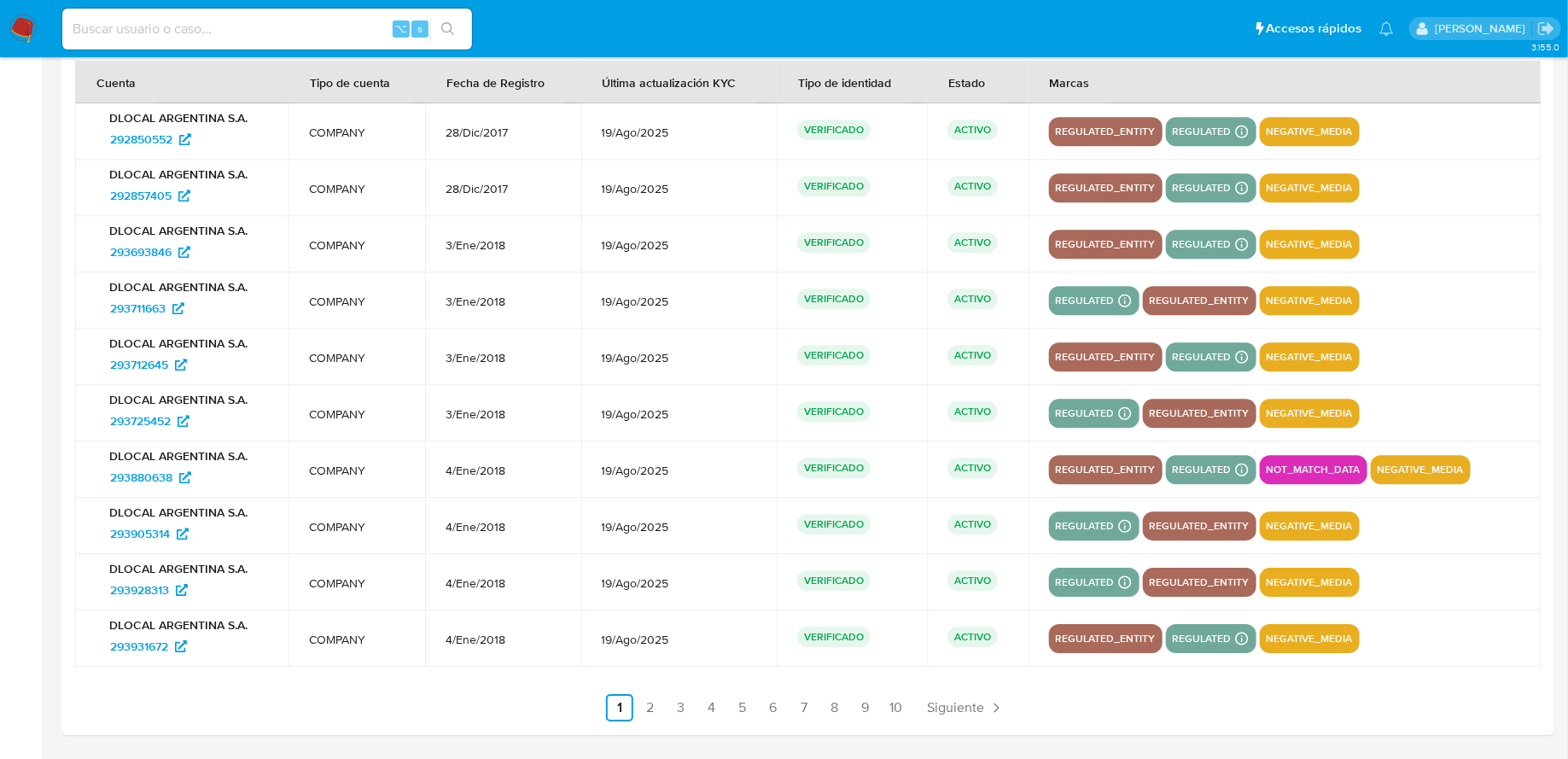
scroll to position [2190, 0]
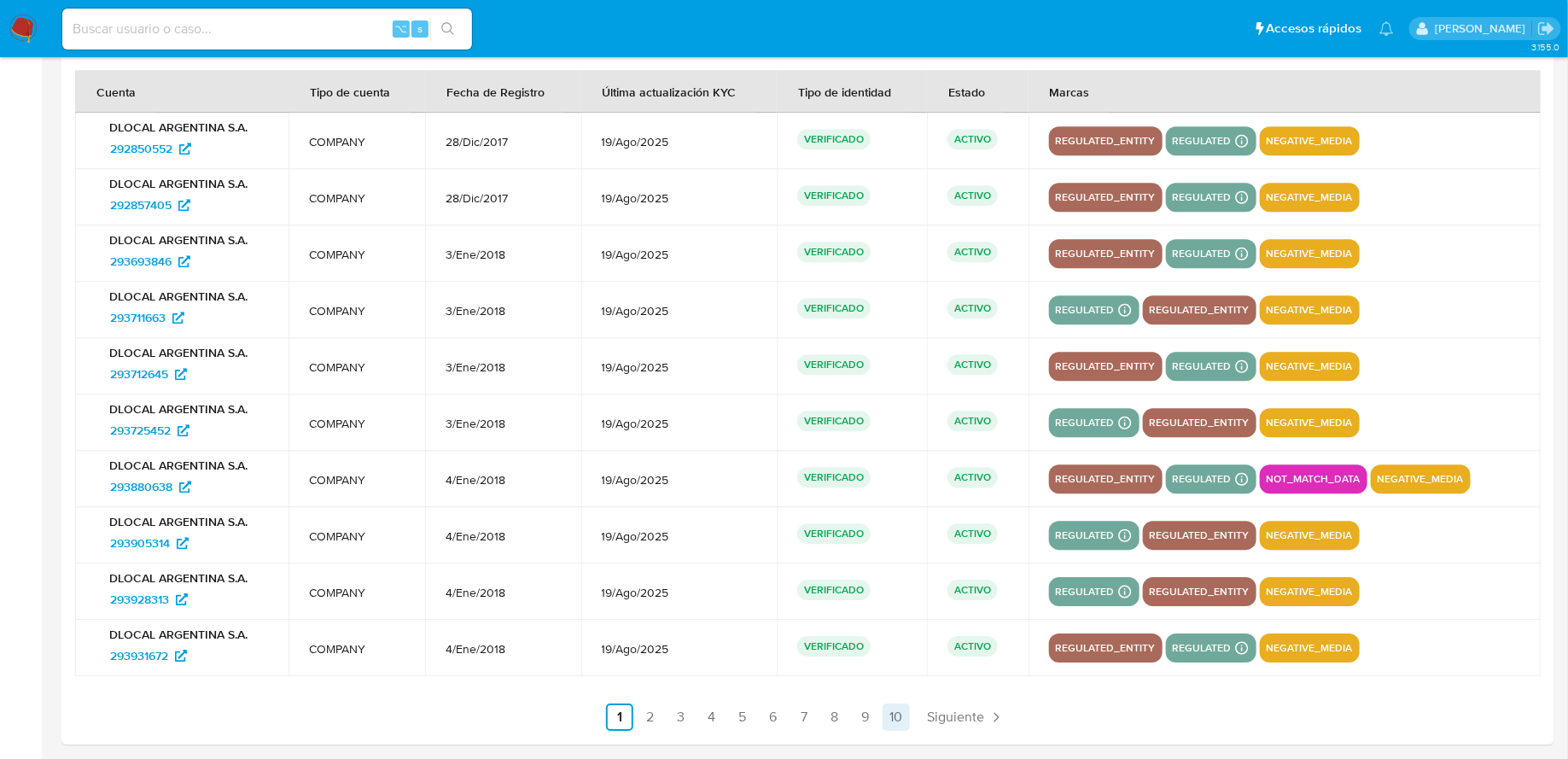
click at [887, 704] on link "10" at bounding box center [896, 717] width 27 height 27
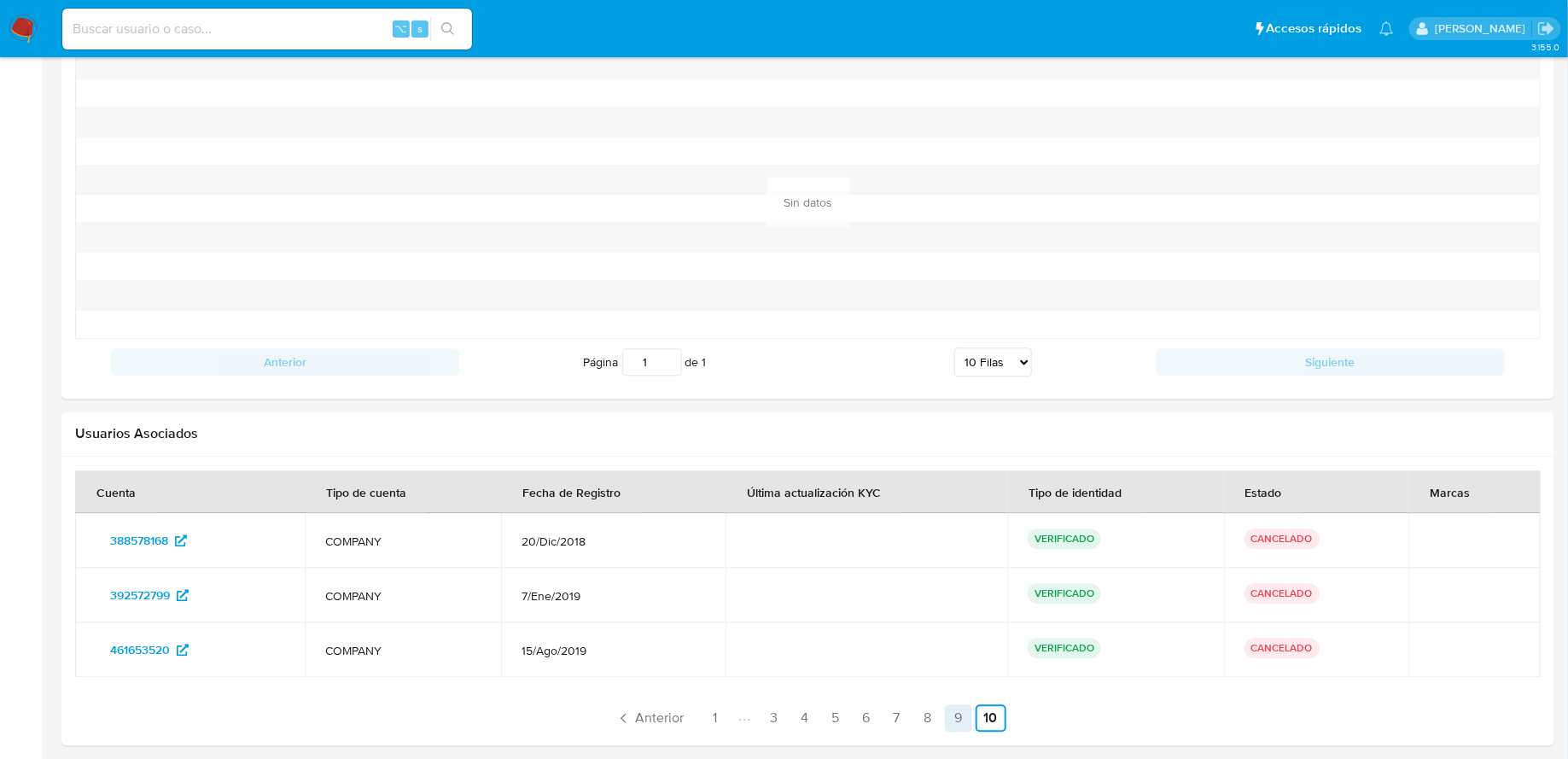
click at [959, 714] on link "9" at bounding box center [959, 718] width 27 height 27
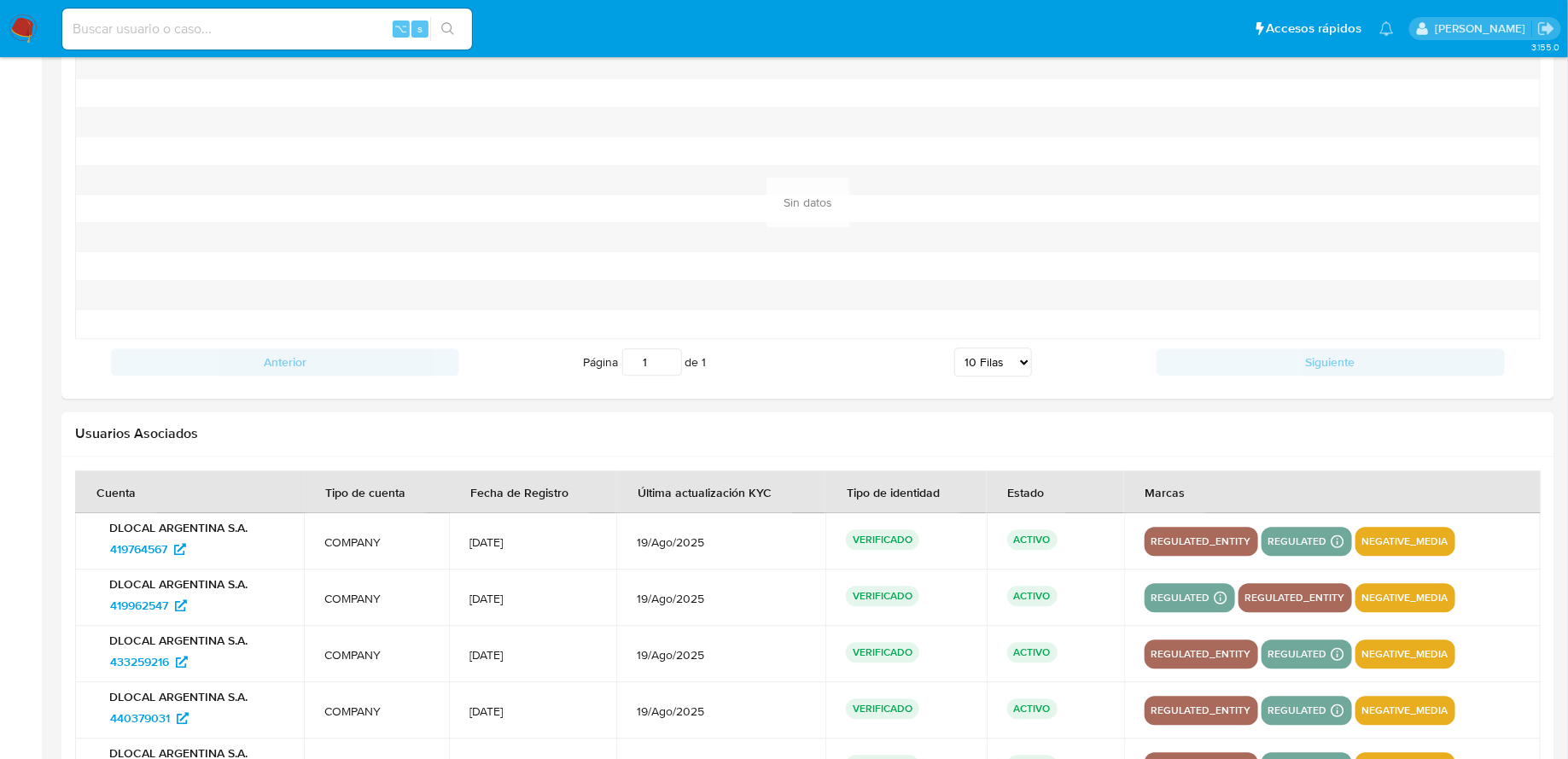
scroll to position [2188, 0]
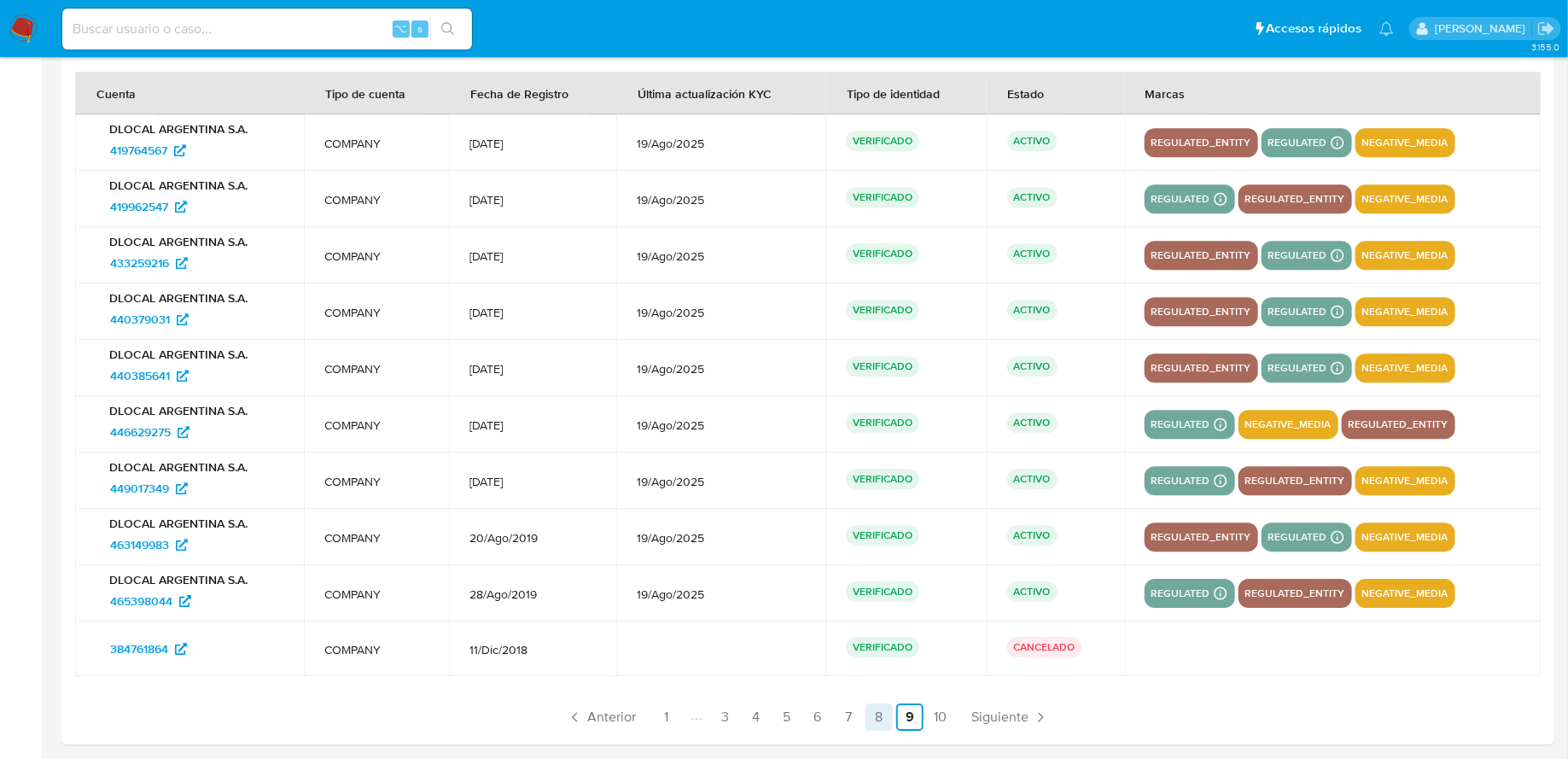
click at [880, 707] on link "8" at bounding box center [880, 717] width 27 height 27
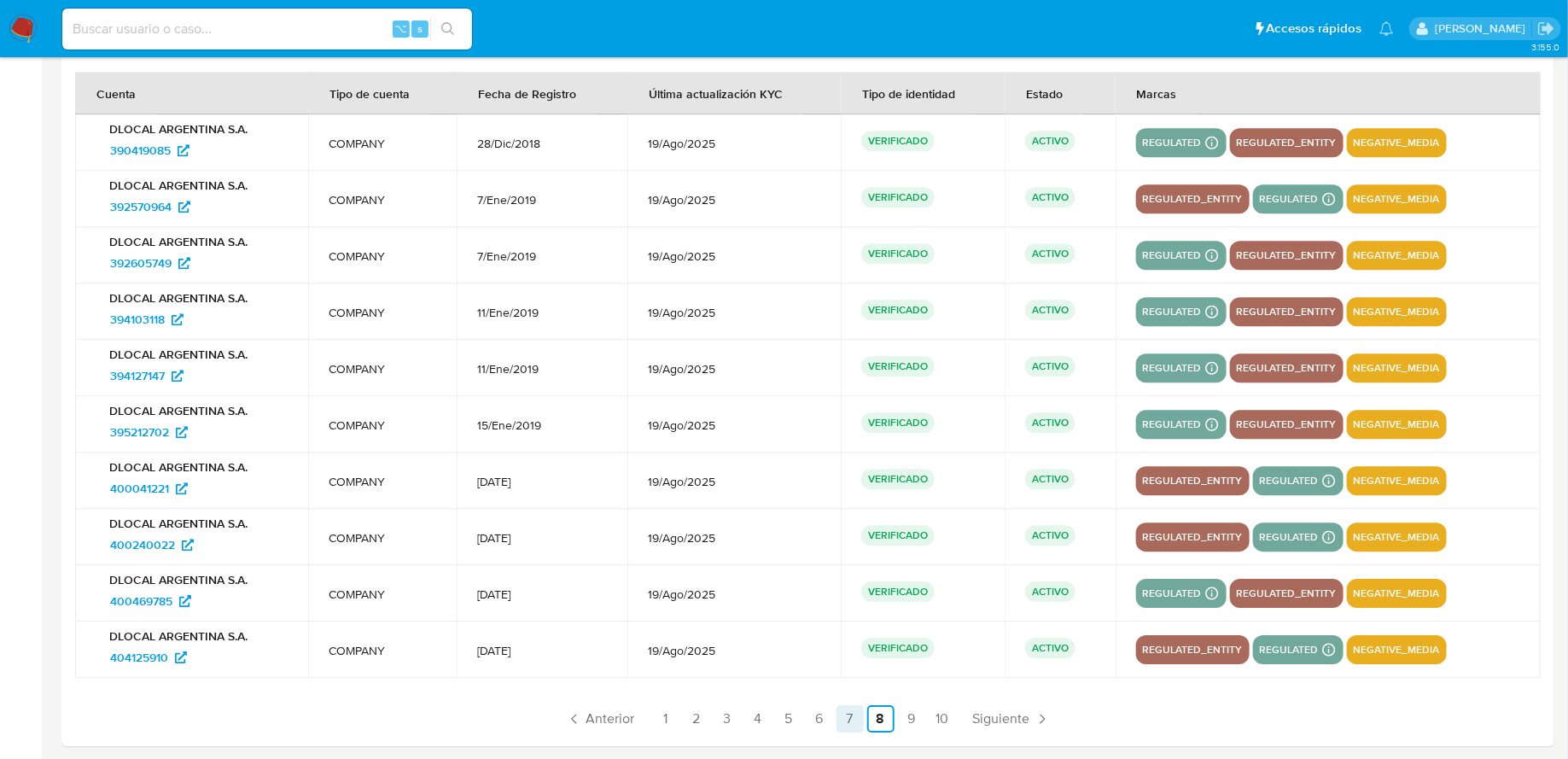
click at [853, 715] on link "7" at bounding box center [851, 718] width 27 height 27
